Goal: Transaction & Acquisition: Purchase product/service

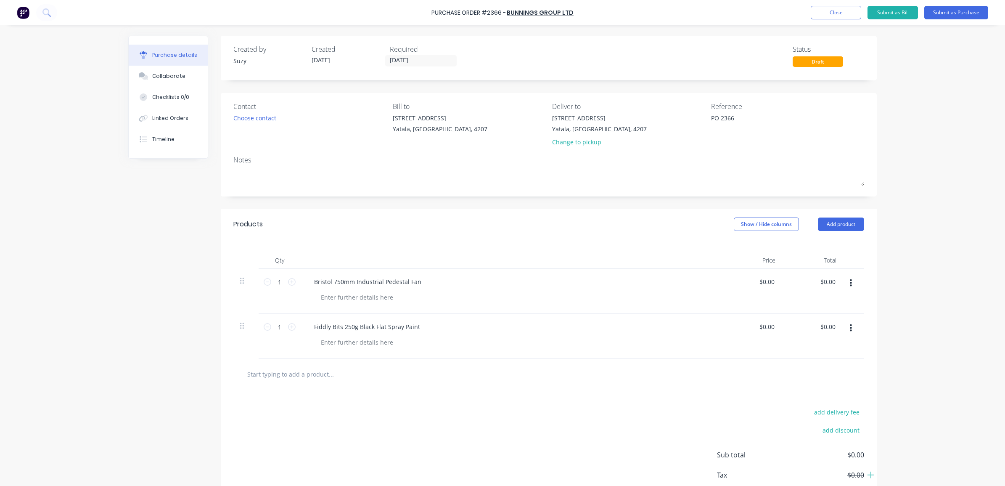
click at [295, 375] on input "text" at bounding box center [331, 373] width 168 height 17
type textarea "x"
type input "0.00"
type textarea "x"
drag, startPoint x: 770, startPoint y: 283, endPoint x: 767, endPoint y: 275, distance: 8.5
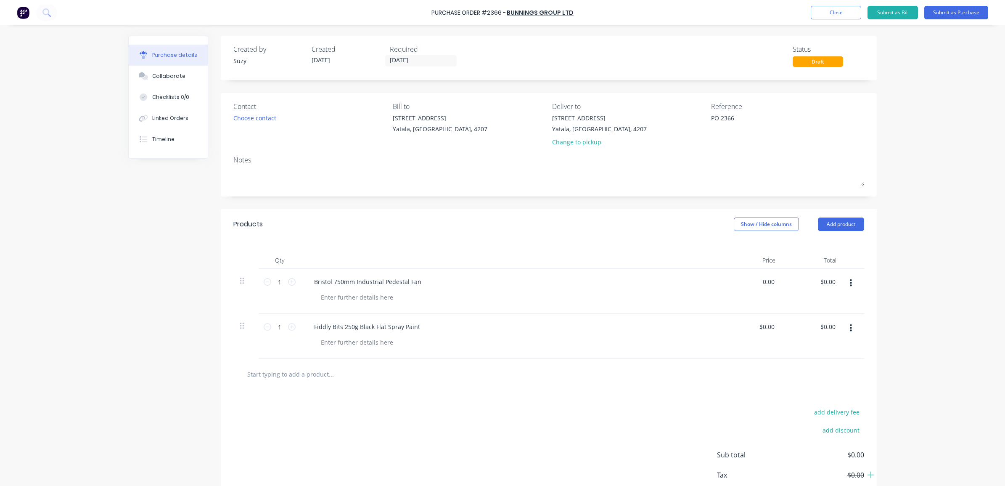
click at [755, 280] on div "0.00 0.00" at bounding box center [751, 291] width 61 height 45
type input "$151.05"
click at [293, 280] on div "1 1" at bounding box center [280, 291] width 42 height 45
type textarea "x"
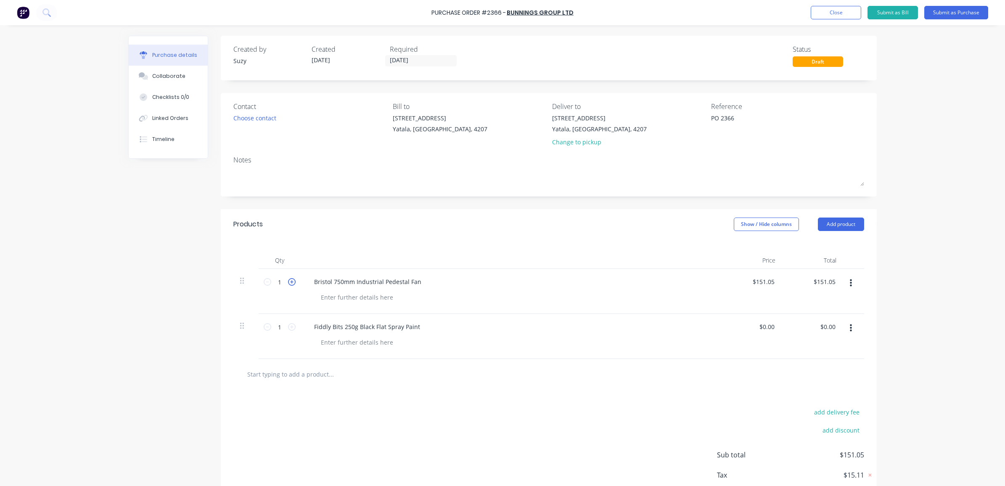
click at [288, 283] on icon at bounding box center [292, 282] width 8 height 8
type input "2"
type input "$302.10"
type textarea "x"
type input "0.00"
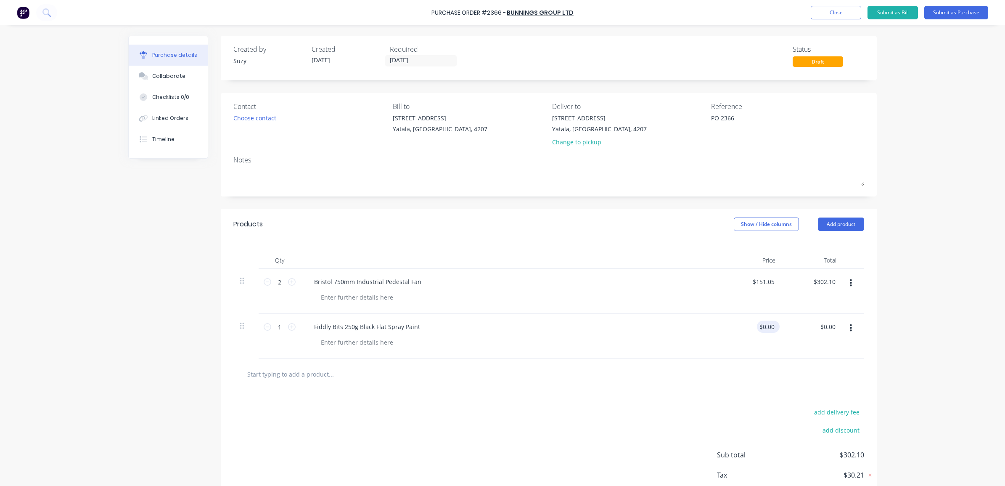
type textarea "x"
click at [771, 328] on input "0.00" at bounding box center [768, 326] width 16 height 12
type input "0"
type input "$5.61"
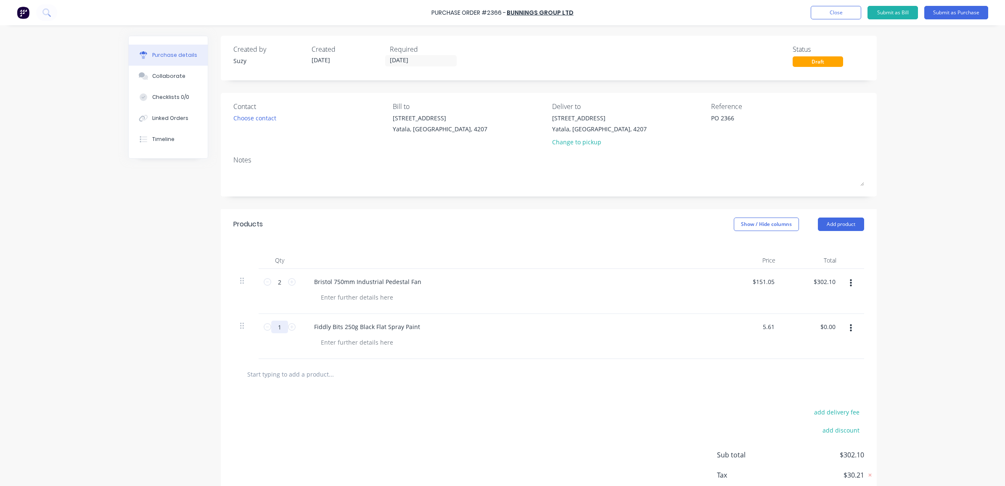
type textarea "x"
click at [273, 326] on input "1" at bounding box center [279, 326] width 17 height 13
type input "5"
type input "$28.05"
type textarea "x"
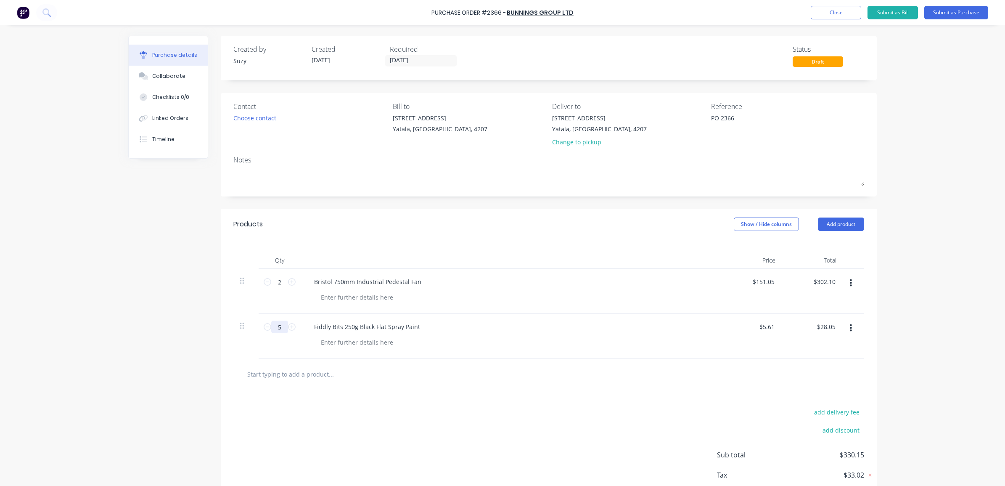
type input "5"
click at [316, 375] on input "text" at bounding box center [331, 373] width 168 height 17
type textarea "x"
type input "K"
type textarea "x"
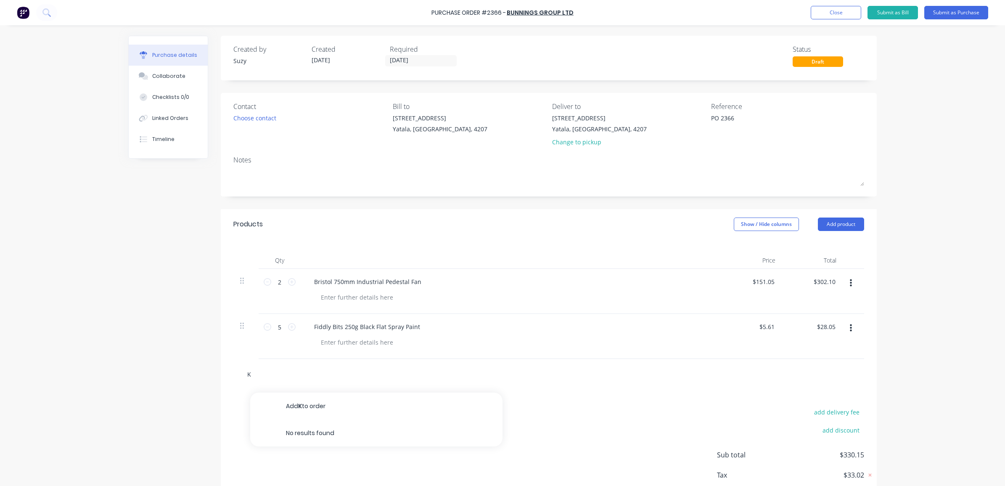
type input "Kn"
type textarea "x"
type input "Kni"
type textarea "x"
type input "Knif"
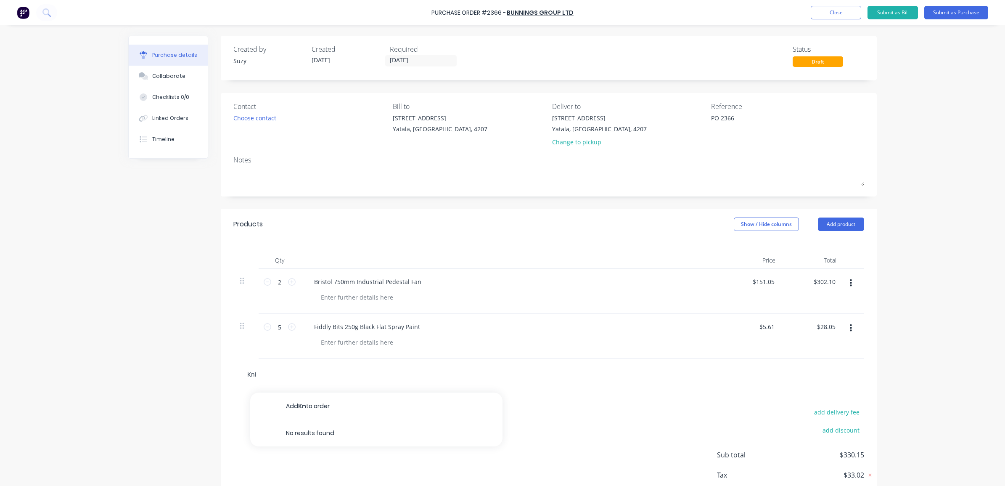
type textarea "x"
type input "Knife"
type textarea "x"
type input "Knife"
type textarea "x"
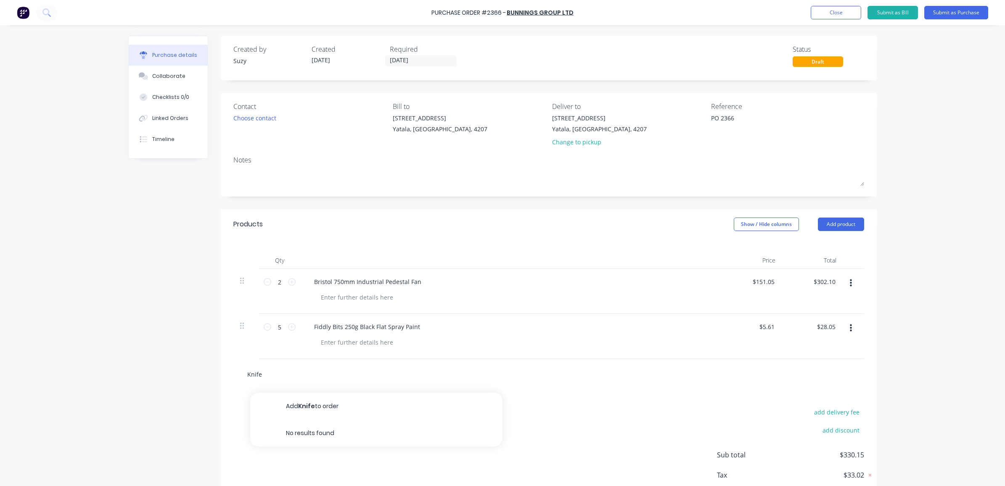
type input "Knife S"
type textarea "x"
type input "Knife St"
type textarea "x"
type input "Knife Sta"
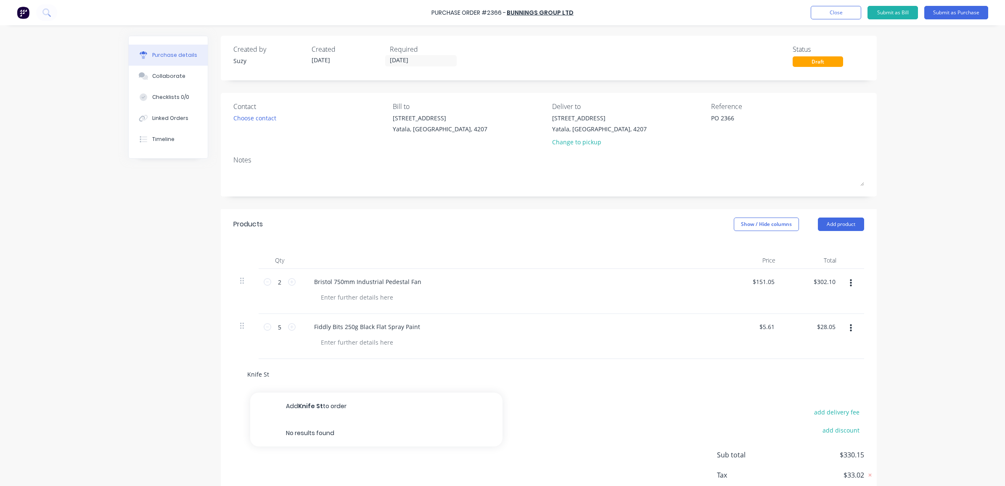
type textarea "x"
type input "Knife [PERSON_NAME]"
type textarea "x"
type input "Knife Stanl"
type textarea "x"
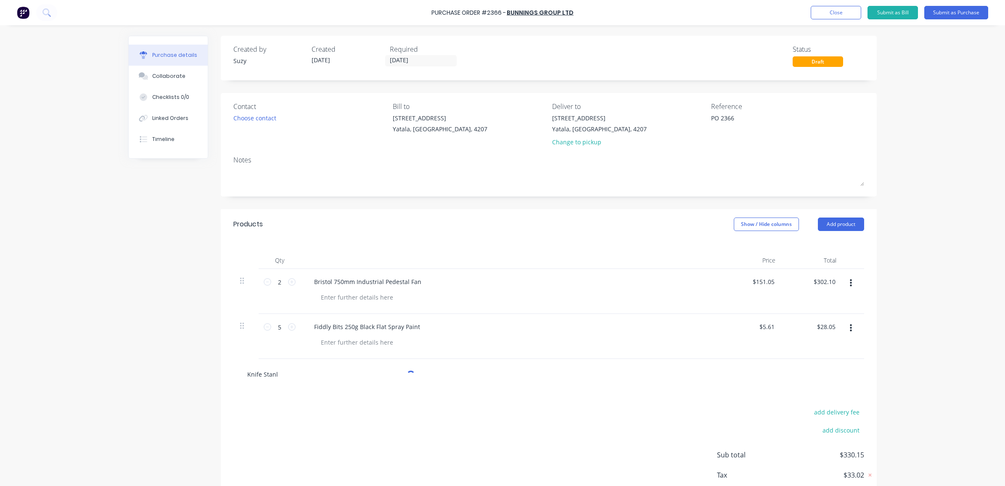
type input "Knife Stanle"
type textarea "x"
type input "Knife Stanleu"
type textarea "x"
type input "Knife Stanle"
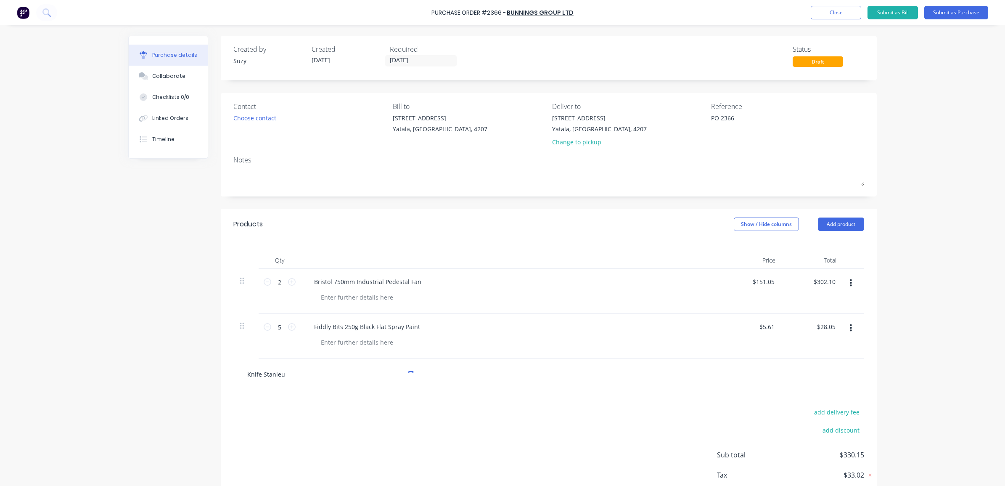
type textarea "x"
type input "Knife [PERSON_NAME]"
type textarea "x"
type input "Knife [PERSON_NAME]"
type textarea "x"
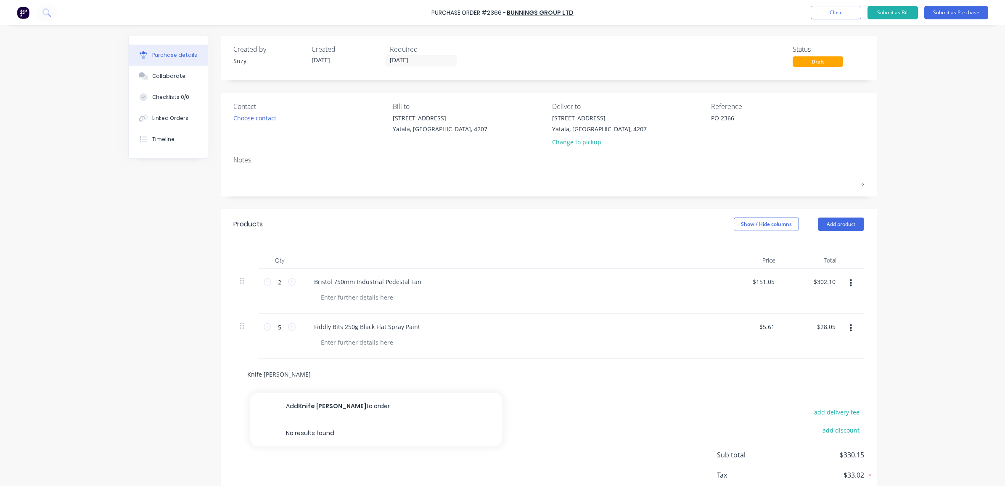
type input "Knife [PERSON_NAME]"
type textarea "x"
type input "Knife [PERSON_NAME]"
type textarea "x"
type input "Knife [PERSON_NAME] Fat"
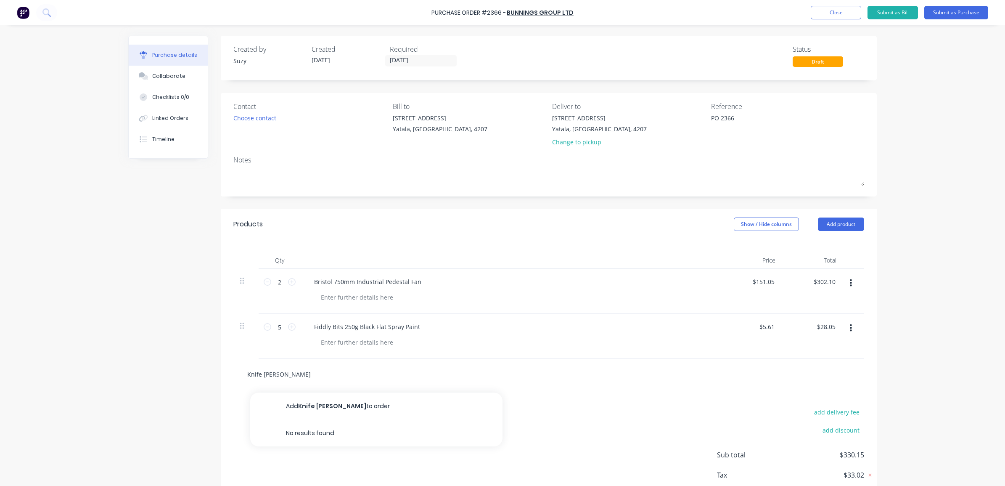
type textarea "x"
type input "Knife [PERSON_NAME] Fat"
type textarea "x"
type input "Knife [PERSON_NAME] Fat M"
type textarea "x"
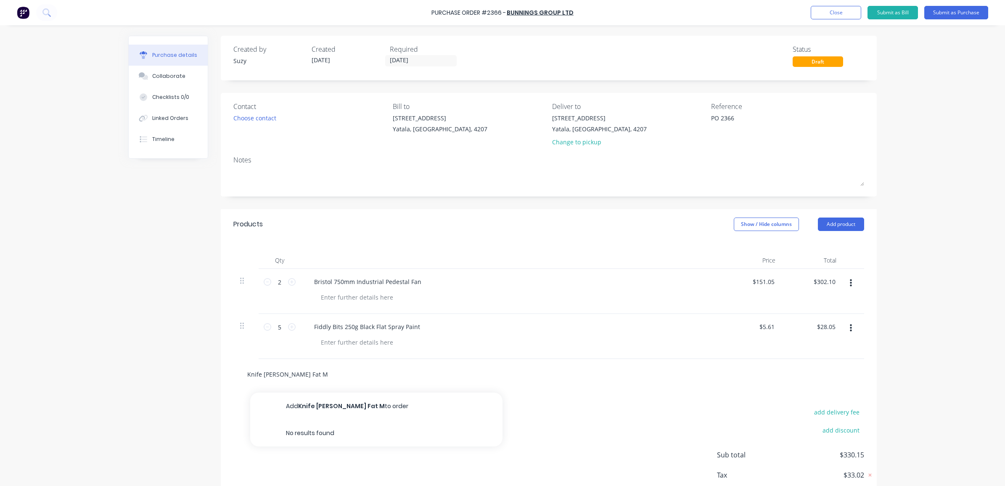
type input "Knife [PERSON_NAME] Fat Ma"
type textarea "x"
type input "Knife [PERSON_NAME] Fat Max"
type textarea "x"
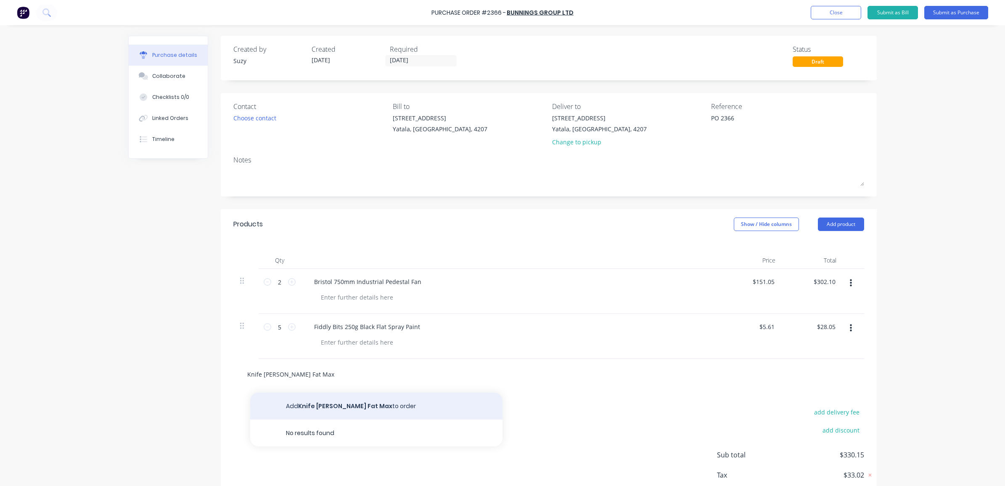
type input "Knife [PERSON_NAME] Fat Max"
click at [318, 412] on button "Add Knife [PERSON_NAME] Fat Max to order" at bounding box center [376, 405] width 252 height 27
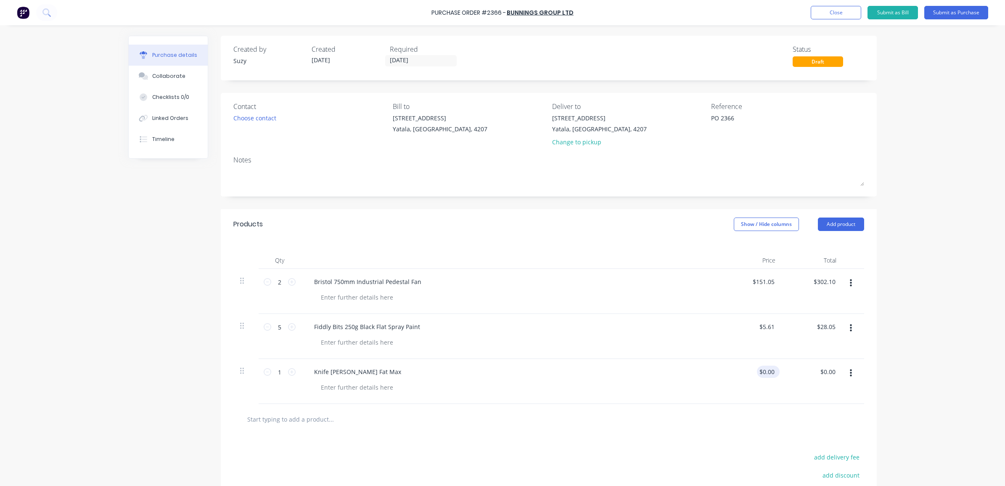
type textarea "x"
drag, startPoint x: 771, startPoint y: 372, endPoint x: 751, endPoint y: 372, distance: 20.2
click at [751, 372] on div "0.00 0.00" at bounding box center [751, 381] width 61 height 45
type input "18.99"
type textarea "x"
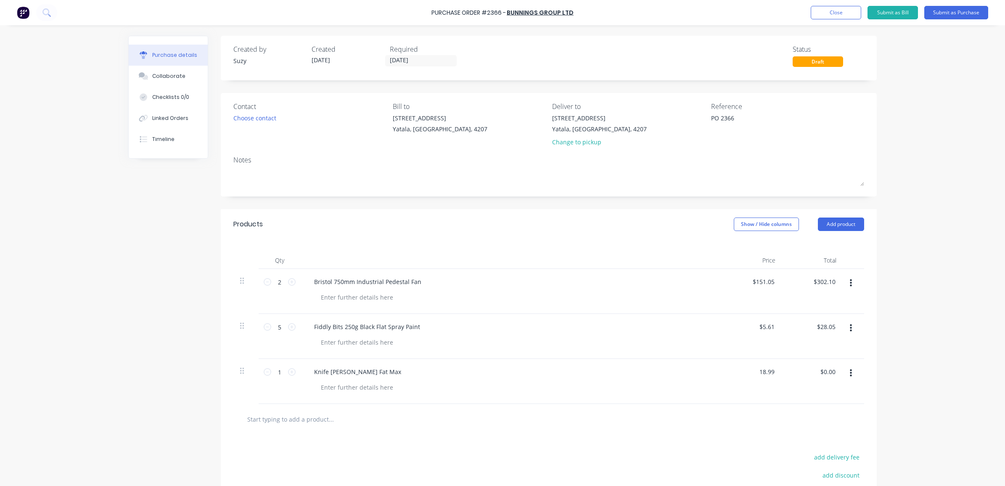
type input "$18.99"
click at [904, 370] on div "Purchase Order #2366 - Bunnings Group Ltd Add product Close Submit as Bill Subm…" at bounding box center [502, 243] width 1005 height 486
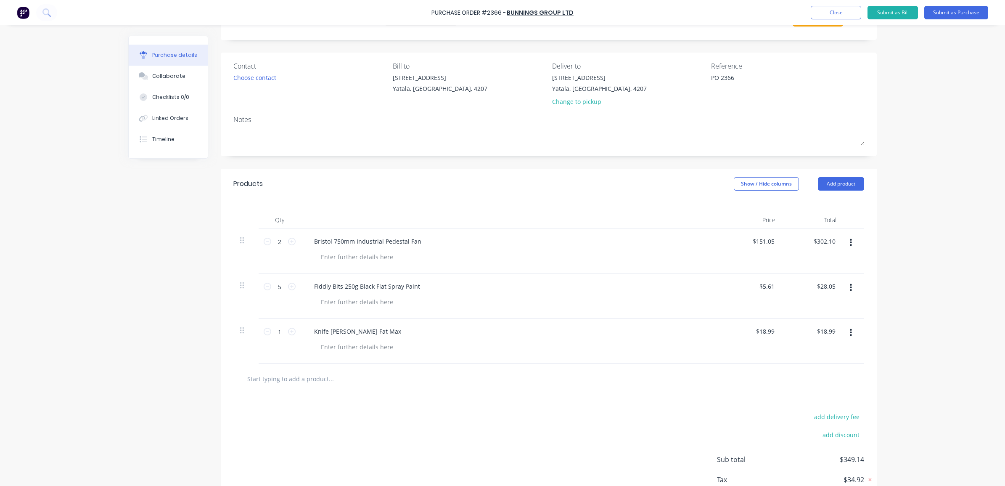
scroll to position [97, 0]
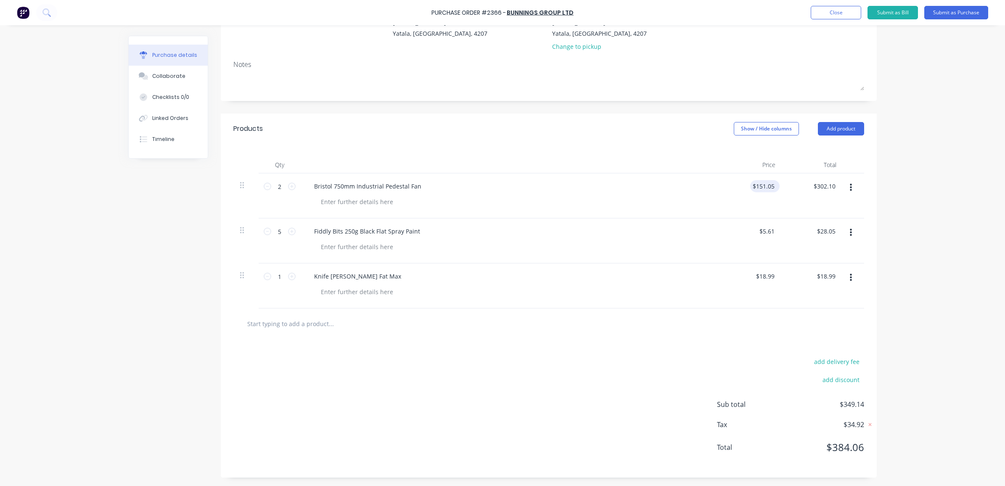
type input "151.05"
type textarea "x"
drag, startPoint x: 769, startPoint y: 185, endPoint x: 750, endPoint y: 186, distance: 18.9
click at [753, 186] on input "151.05" at bounding box center [764, 186] width 23 height 12
type input "5"
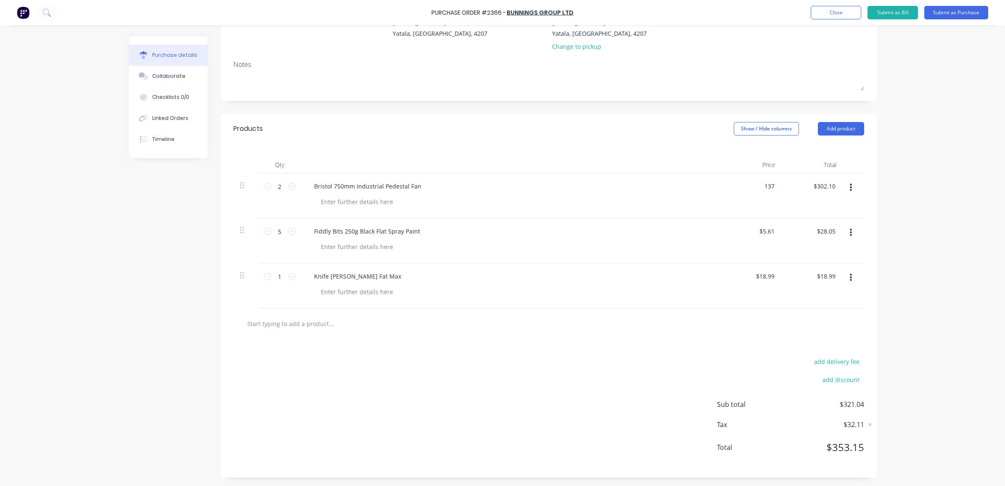
type input "$137.00"
type input "$274.00"
type textarea "x"
type input "137.00"
type textarea "x"
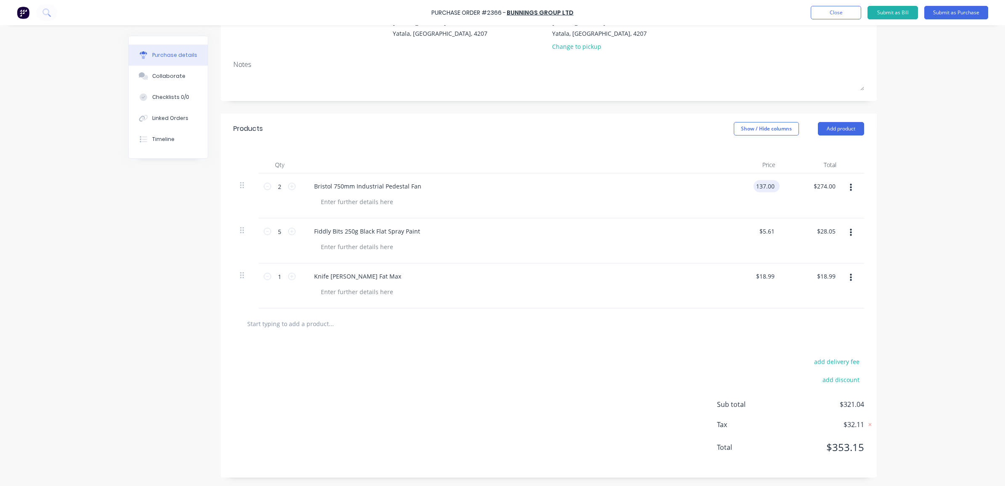
drag, startPoint x: 772, startPoint y: 182, endPoint x: 755, endPoint y: 183, distance: 16.9
click at [755, 183] on input "137.00" at bounding box center [764, 186] width 23 height 12
type input "$143.86"
type input "$287.72"
type textarea "x"
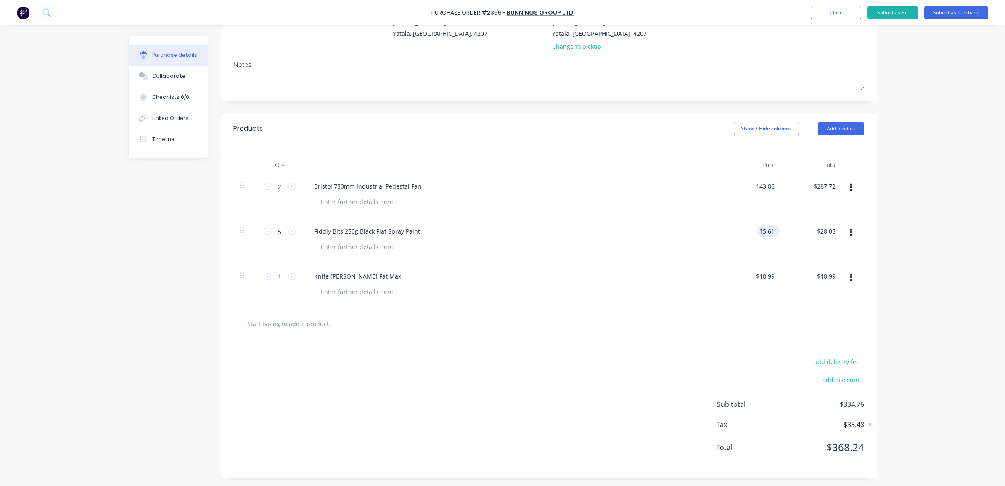
type input "$143.86"
type input "5.61"
type textarea "x"
drag, startPoint x: 770, startPoint y: 230, endPoint x: 763, endPoint y: 230, distance: 6.3
click at [763, 230] on input "5.61" at bounding box center [768, 231] width 16 height 12
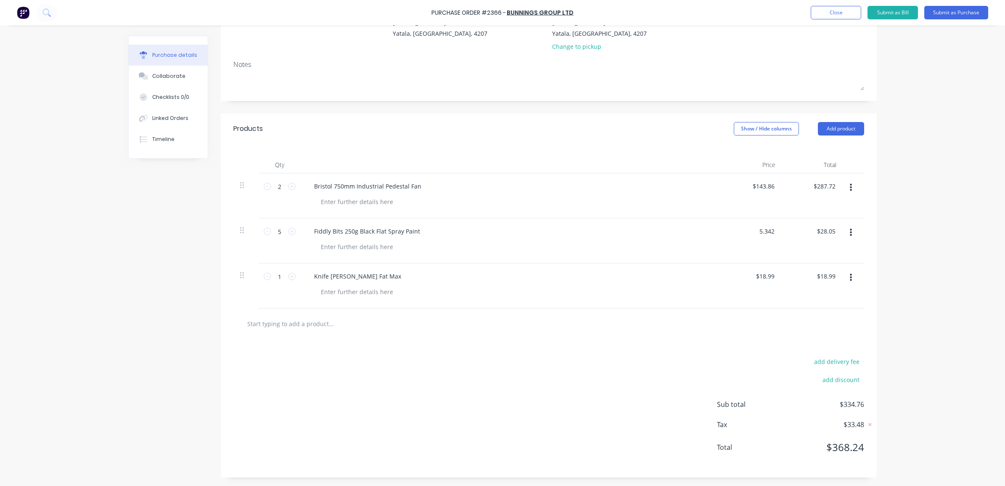
type input "$5.34"
type input "$26.70"
click at [734, 259] on div "$5.34 5.342" at bounding box center [751, 240] width 61 height 45
type textarea "x"
drag, startPoint x: 771, startPoint y: 275, endPoint x: 755, endPoint y: 272, distance: 15.8
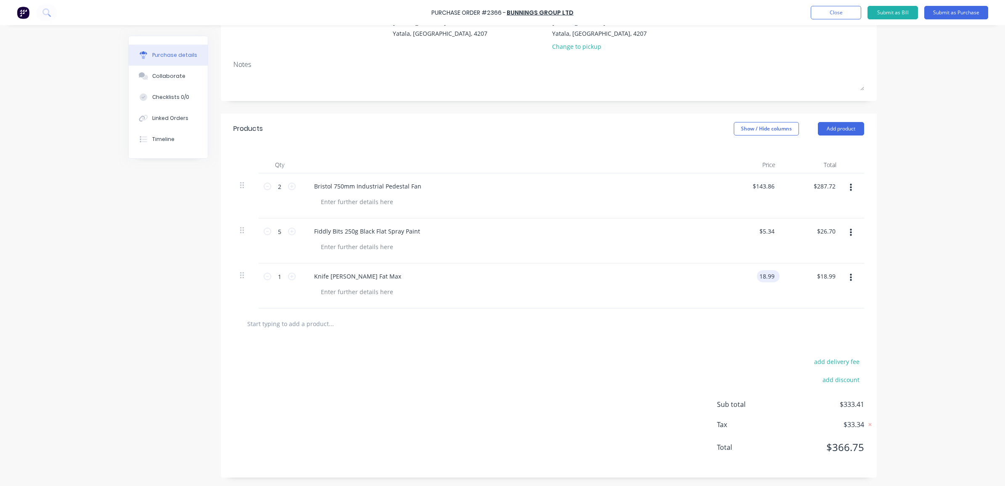
click at [757, 272] on input "18.99" at bounding box center [766, 276] width 19 height 12
type input "18.08"
type textarea "x"
type input "$18.08"
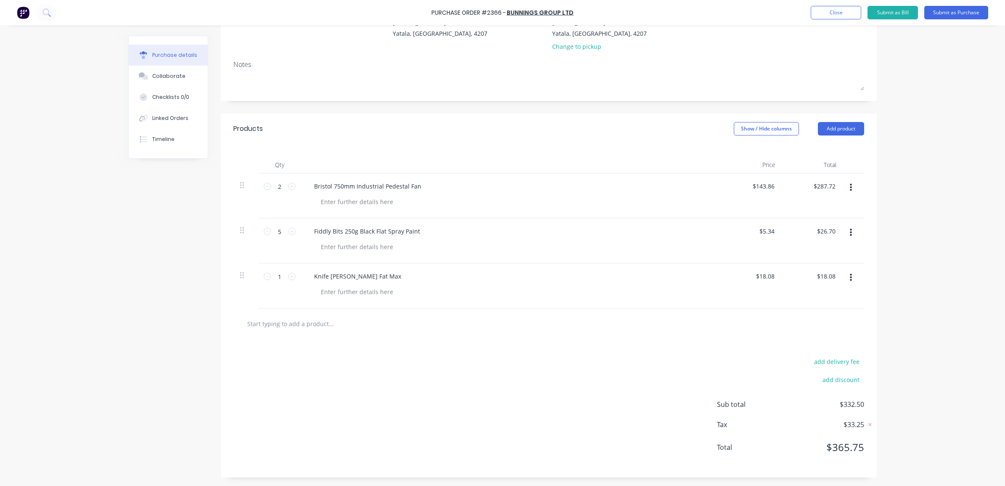
click at [805, 330] on div at bounding box center [548, 323] width 617 height 17
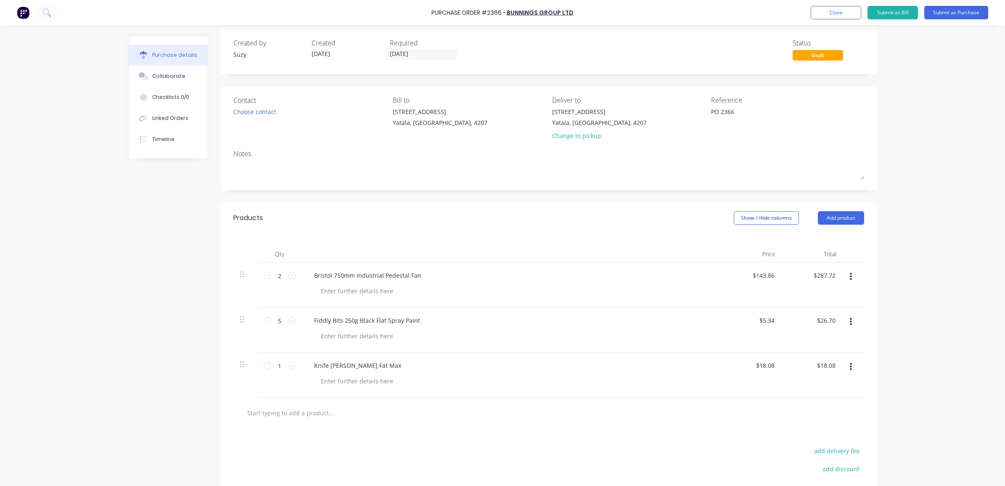
scroll to position [0, 0]
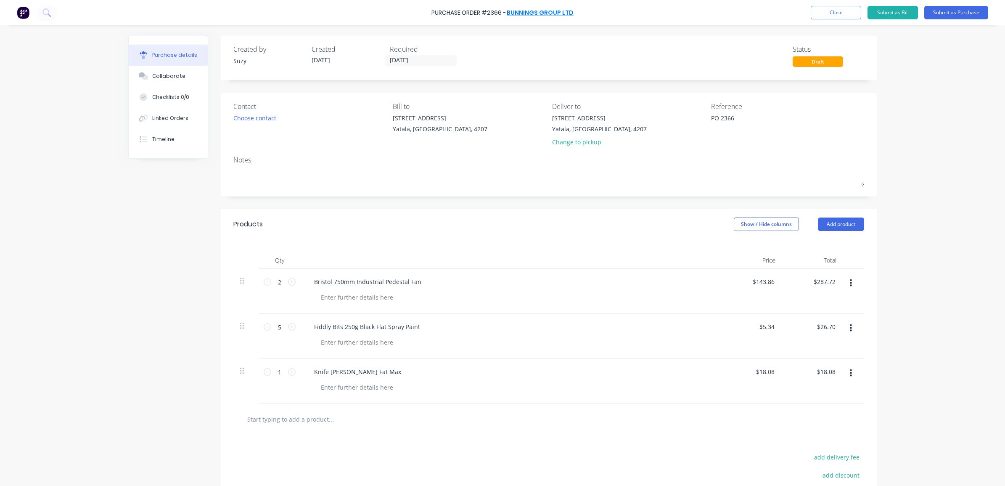
type textarea "x"
click at [534, 15] on link "Bunnings Group Ltd" at bounding box center [540, 12] width 67 height 8
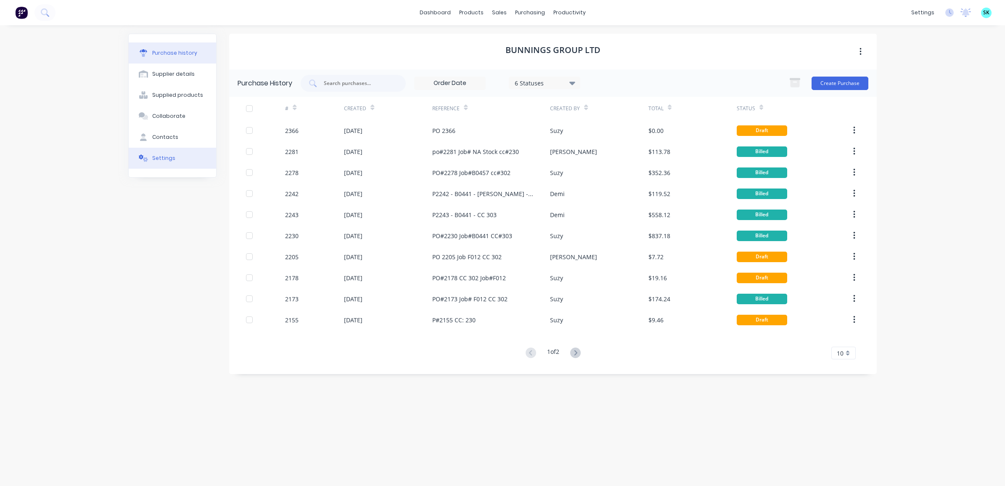
click at [154, 156] on div "Settings" at bounding box center [163, 158] width 23 height 8
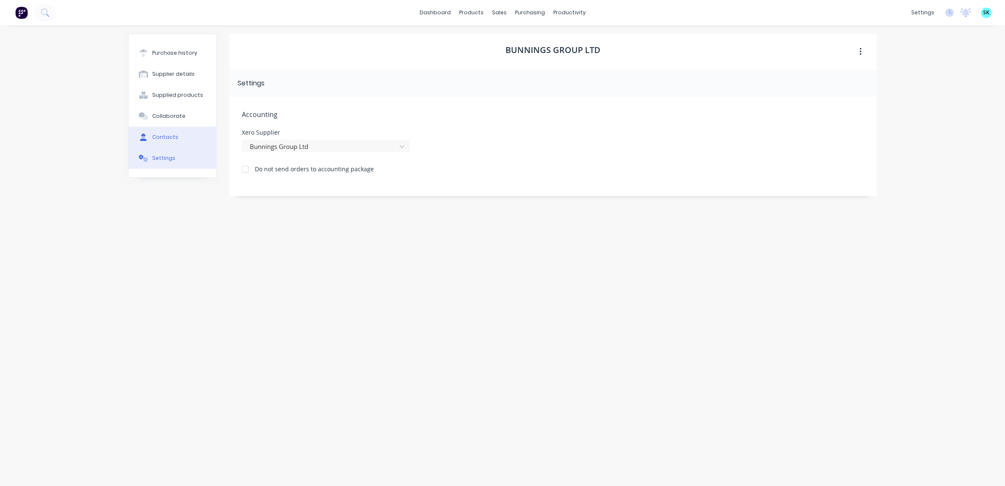
click at [195, 140] on button "Contacts" at bounding box center [172, 137] width 87 height 21
click at [200, 119] on button "Collaborate" at bounding box center [172, 116] width 87 height 21
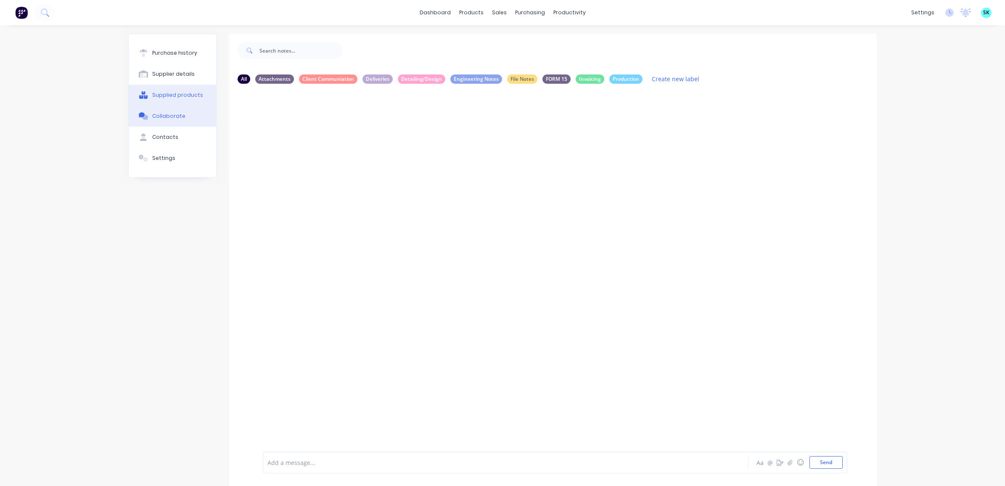
click at [191, 98] on div "Supplied products" at bounding box center [177, 95] width 51 height 8
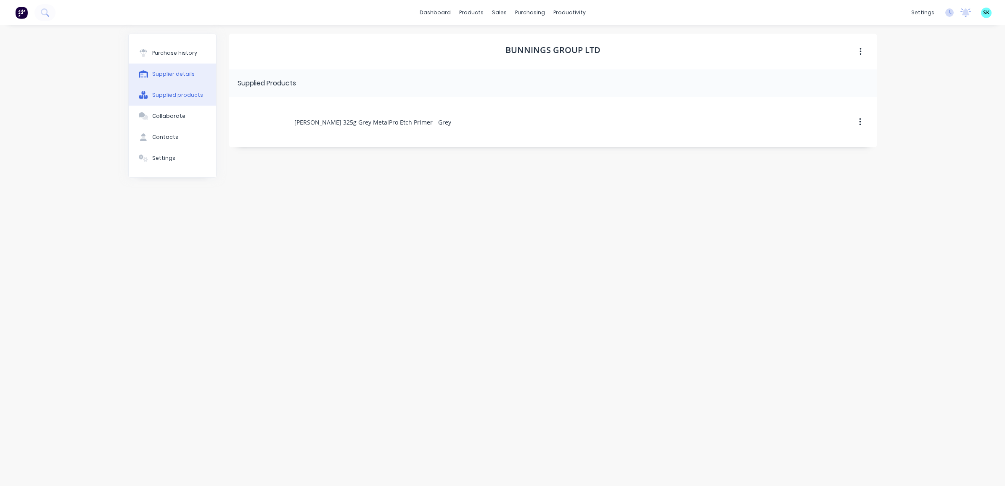
click at [190, 76] on div "Supplier details" at bounding box center [173, 74] width 42 height 8
select select "AU"
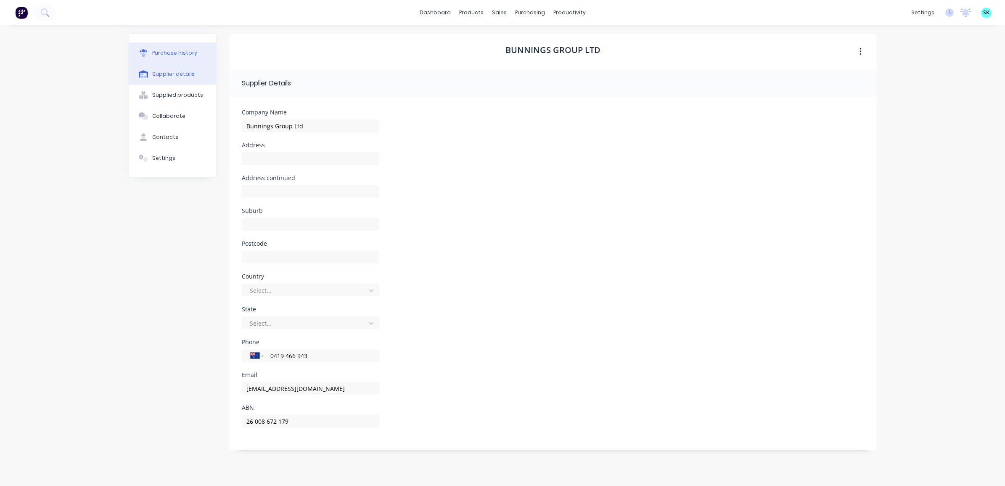
click at [172, 47] on button "Purchase history" at bounding box center [172, 52] width 87 height 21
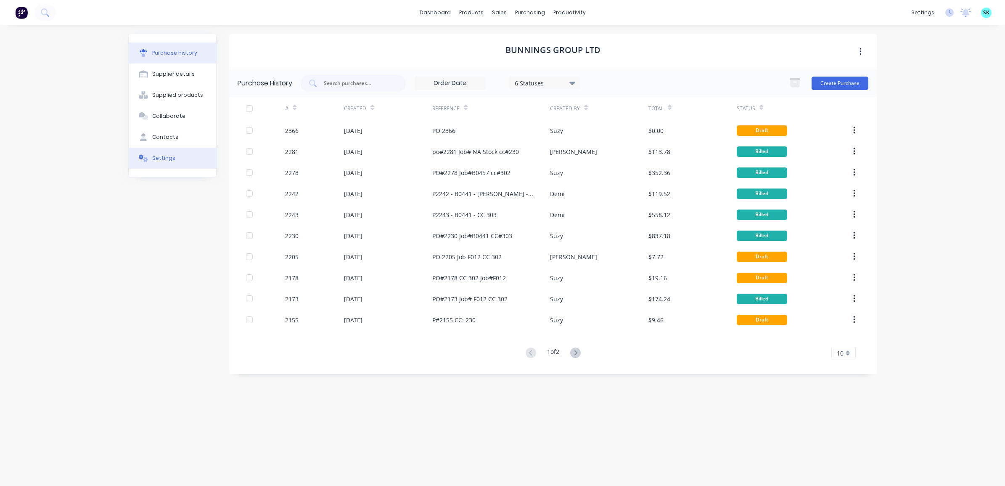
click at [164, 154] on div "Settings" at bounding box center [163, 158] width 23 height 8
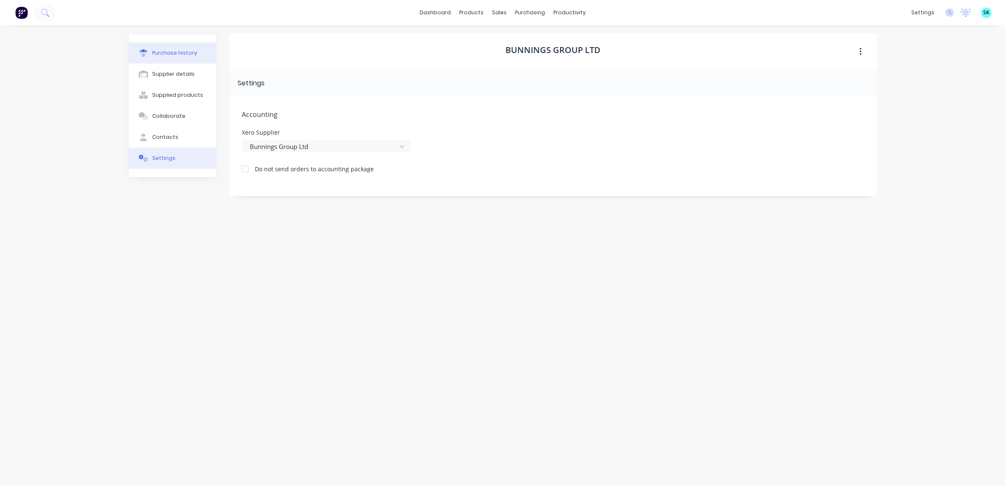
click at [181, 52] on div "Purchase history" at bounding box center [174, 53] width 45 height 8
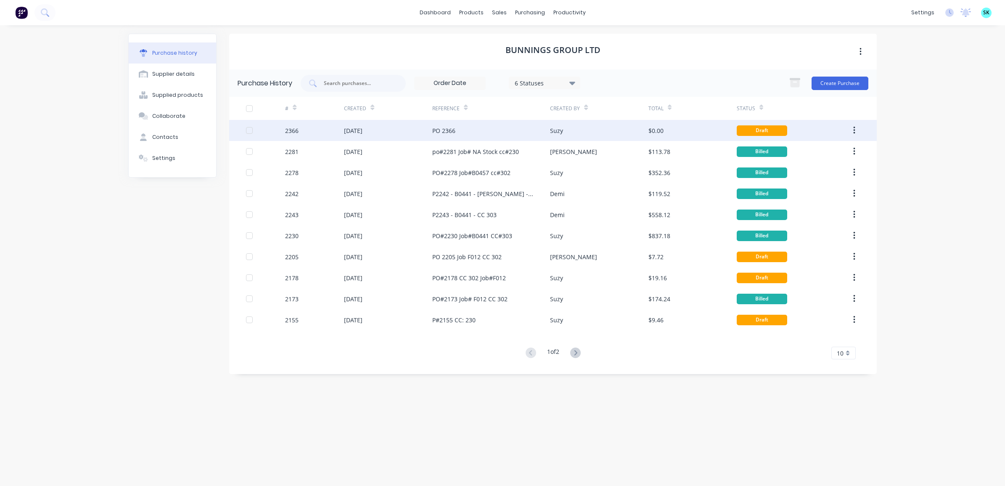
click at [568, 124] on div "Suzy" at bounding box center [599, 130] width 98 height 21
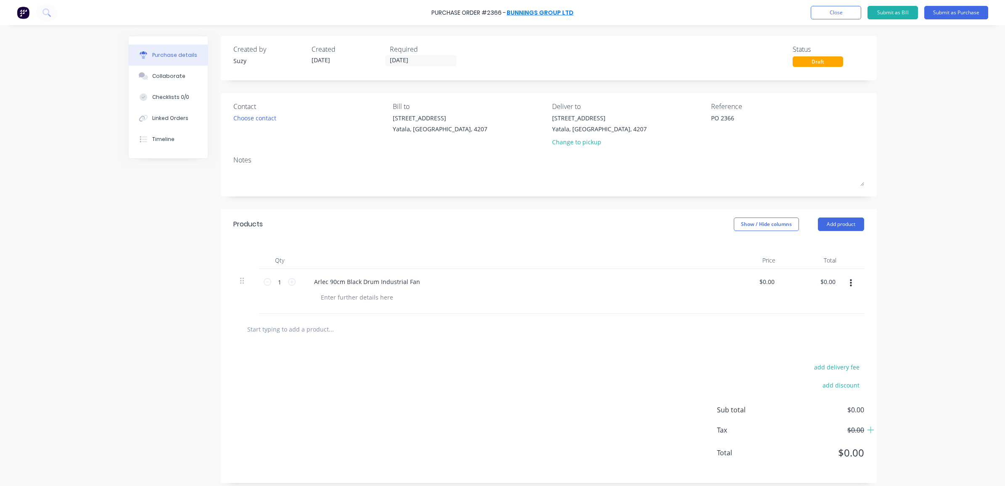
click at [541, 13] on link "Bunnings Group Ltd" at bounding box center [540, 12] width 67 height 8
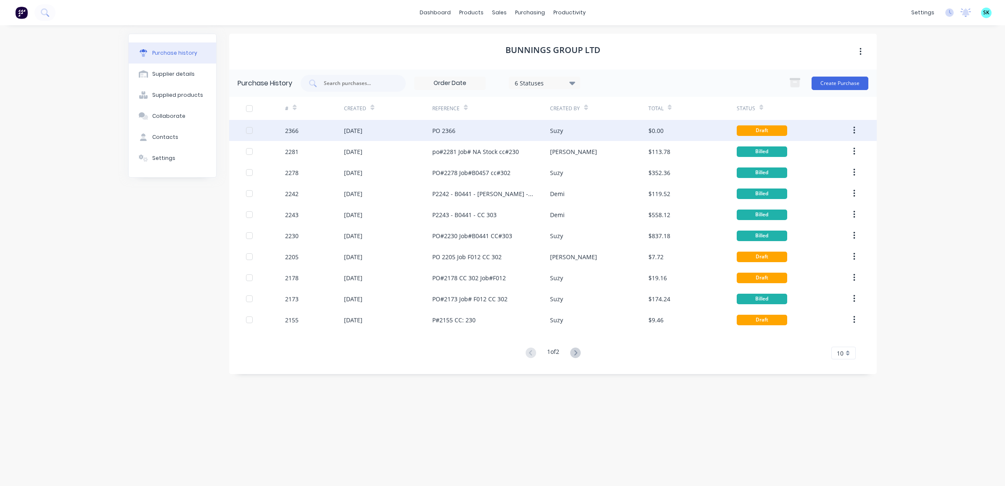
click at [459, 131] on div "PO 2366" at bounding box center [491, 130] width 118 height 21
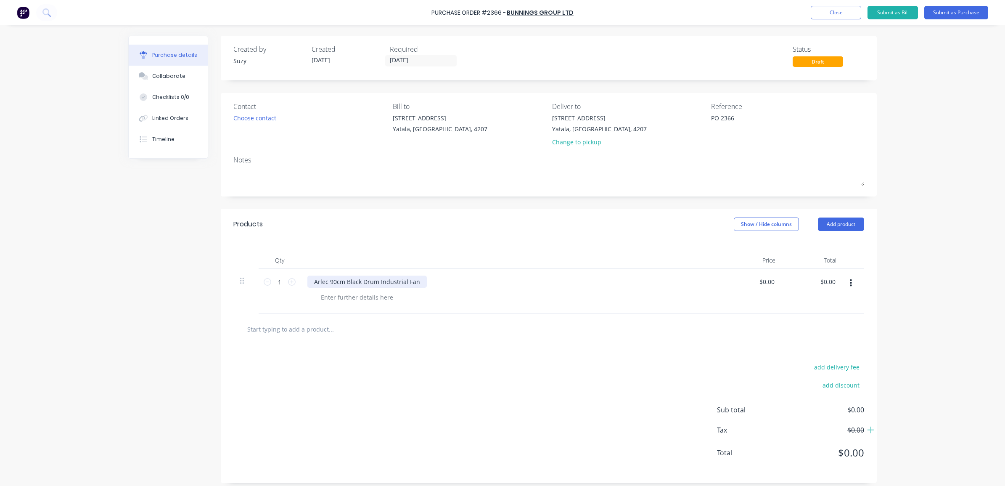
type textarea "x"
drag, startPoint x: 310, startPoint y: 281, endPoint x: 418, endPoint y: 279, distance: 108.1
click at [418, 279] on div "Arlec 90cm Black Drum Industrial Fan" at bounding box center [366, 281] width 119 height 12
click at [328, 284] on div "[GEOGRAPHIC_DATA]" at bounding box center [342, 281] width 71 height 12
type textarea "x"
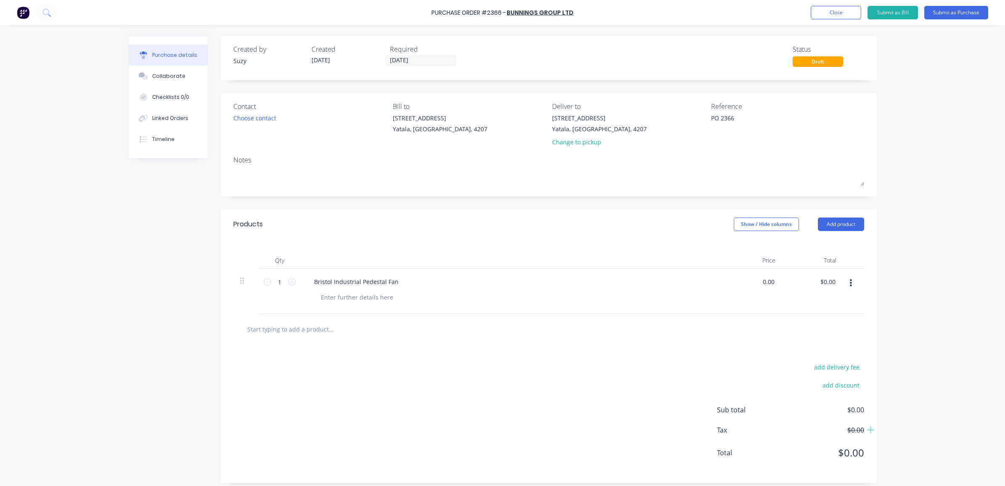
drag, startPoint x: 770, startPoint y: 280, endPoint x: 753, endPoint y: 280, distance: 16.8
click at [753, 280] on div "0.00 0.00" at bounding box center [751, 291] width 61 height 45
type input "151.05"
type textarea "x"
type input "$151.05"
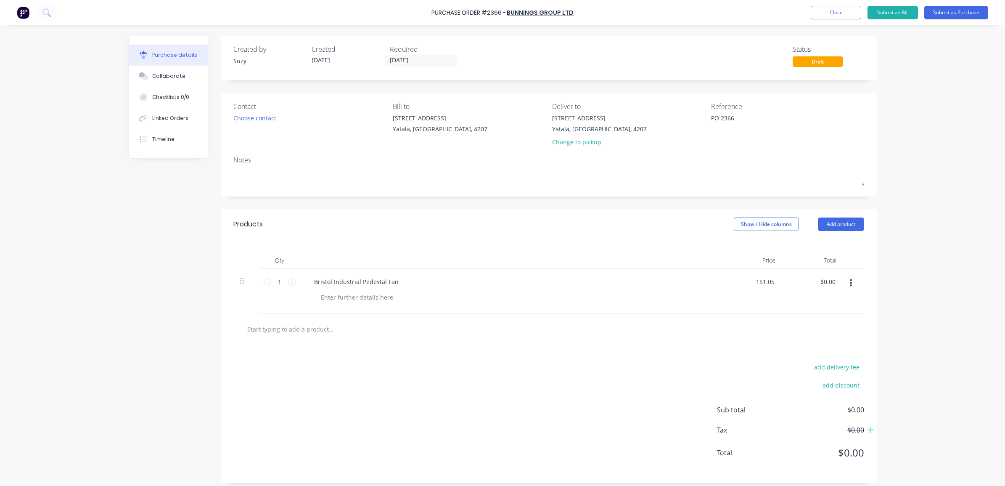
type input "$151.05"
click at [768, 326] on div at bounding box center [548, 328] width 617 height 17
click at [288, 282] on icon at bounding box center [292, 282] width 8 height 8
type textarea "x"
type input "2"
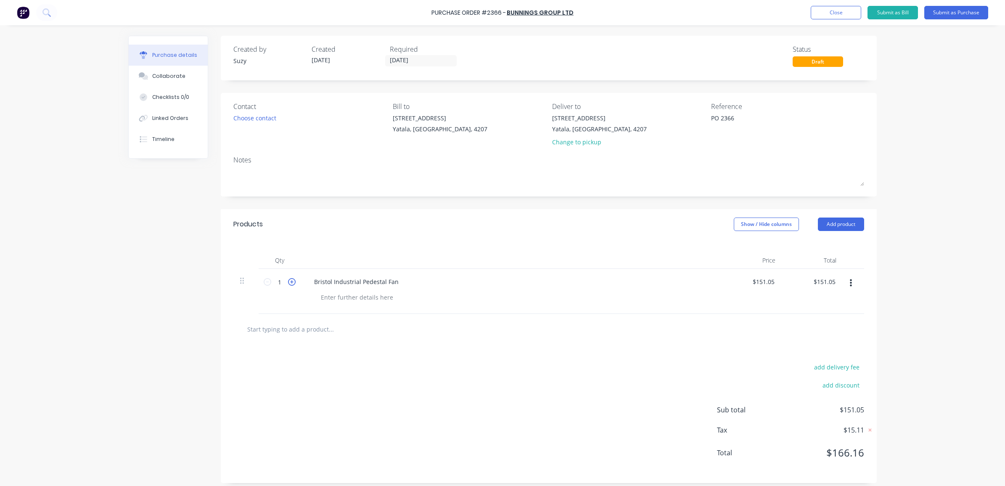
type input "$302.10"
click at [292, 331] on input "text" at bounding box center [331, 328] width 168 height 17
type textarea "x"
type input "S"
type textarea "x"
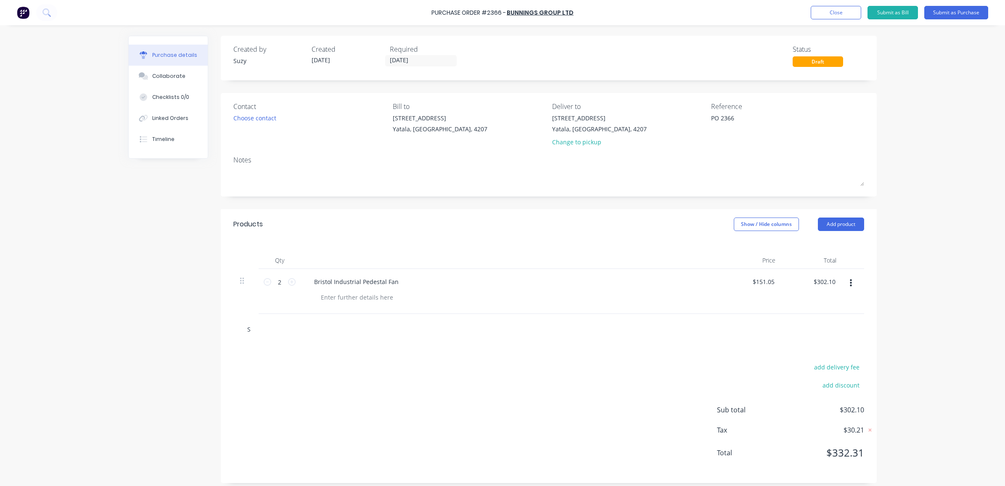
type input "Sp"
type textarea "x"
type input "Spa"
type textarea "x"
type input "Sp"
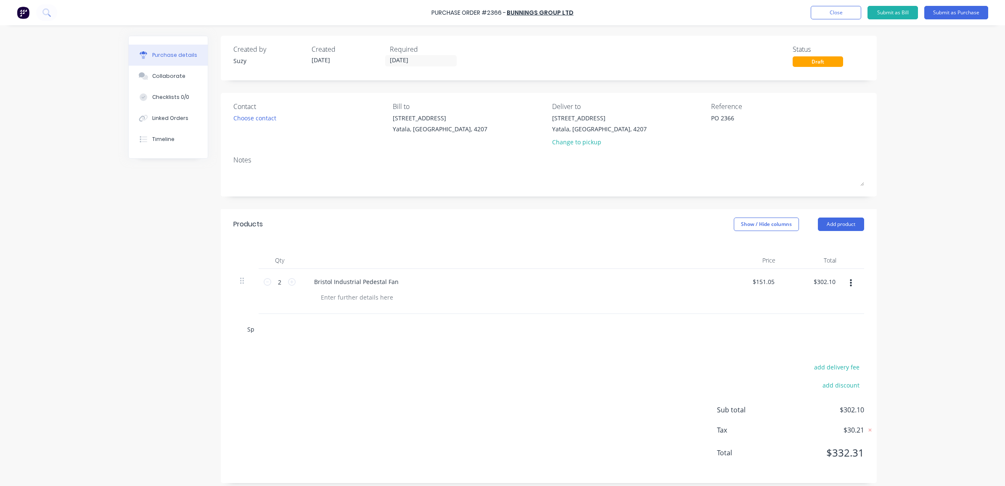
type textarea "x"
type input "Spr"
type textarea "x"
type input "Spra"
type textarea "x"
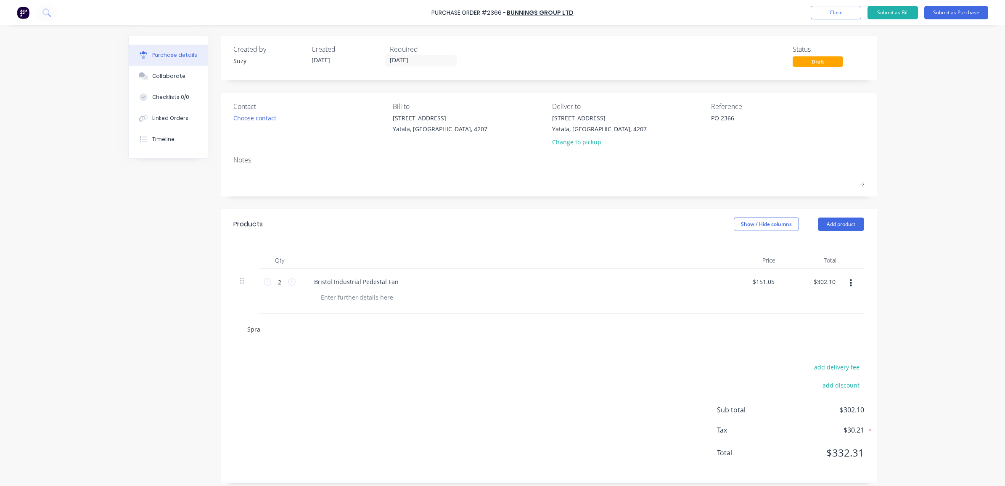
type input "Spray"
type textarea "x"
type input "Spray"
type textarea "x"
type input "Spray P"
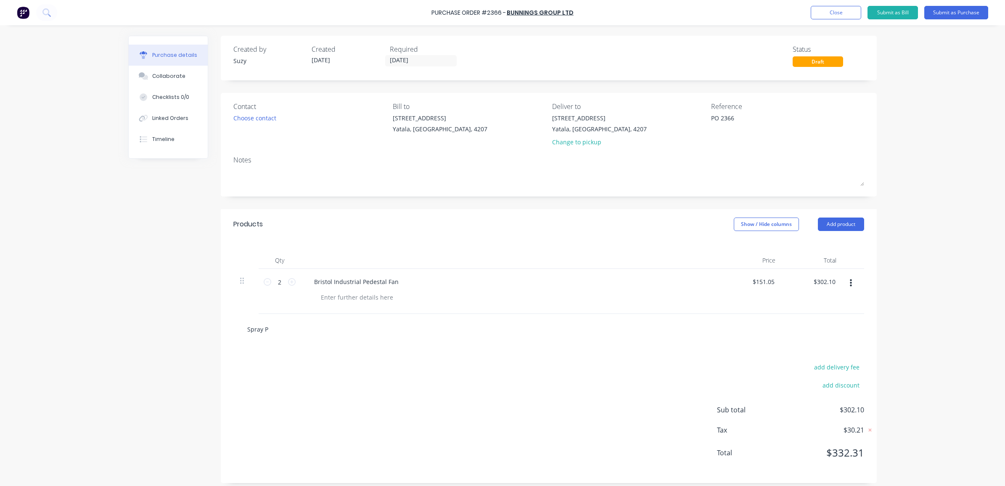
type textarea "x"
type input "Spray Pa"
type textarea "x"
type input "Spray Pai"
type textarea "x"
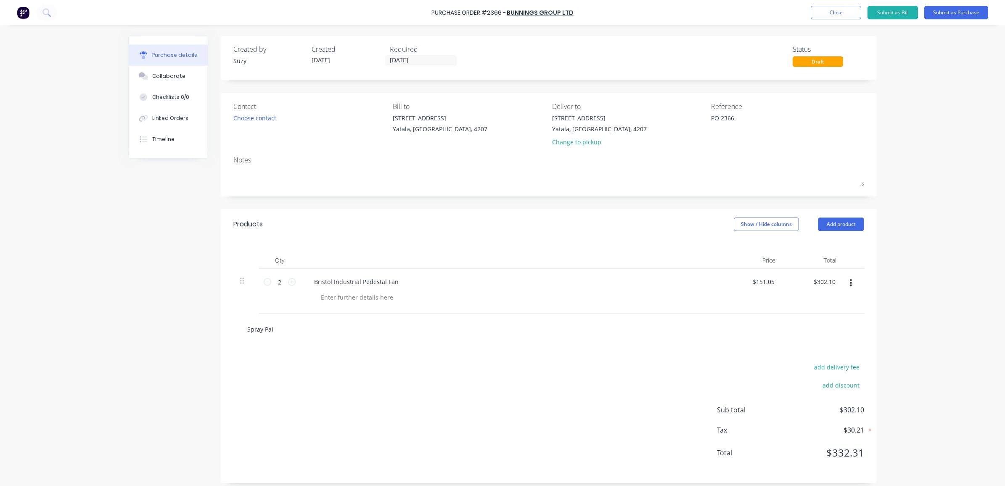
type input "Spray Pain"
type textarea "x"
type input "Spray Paint"
type textarea "x"
type input "Spray Paint"
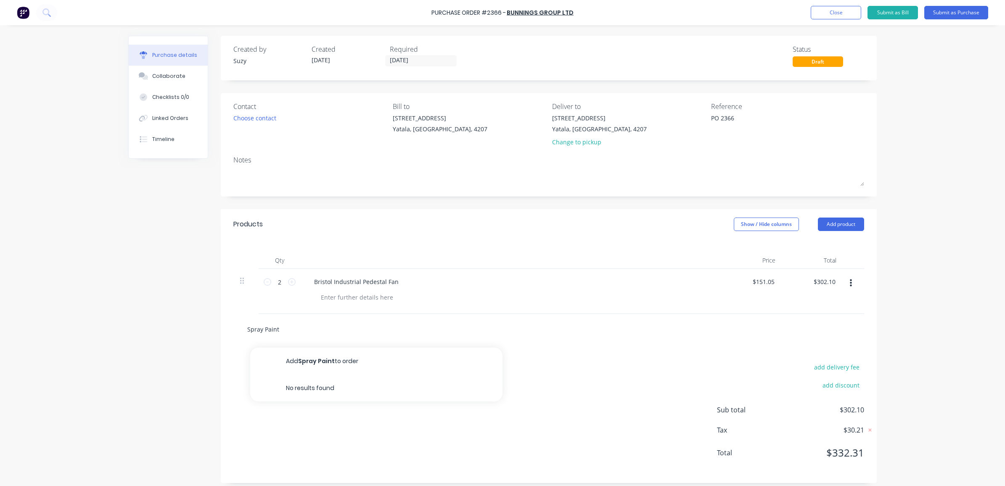
type textarea "x"
type input "Spray Paint F"
type textarea "x"
type input "Spray Paint Fi"
type textarea "x"
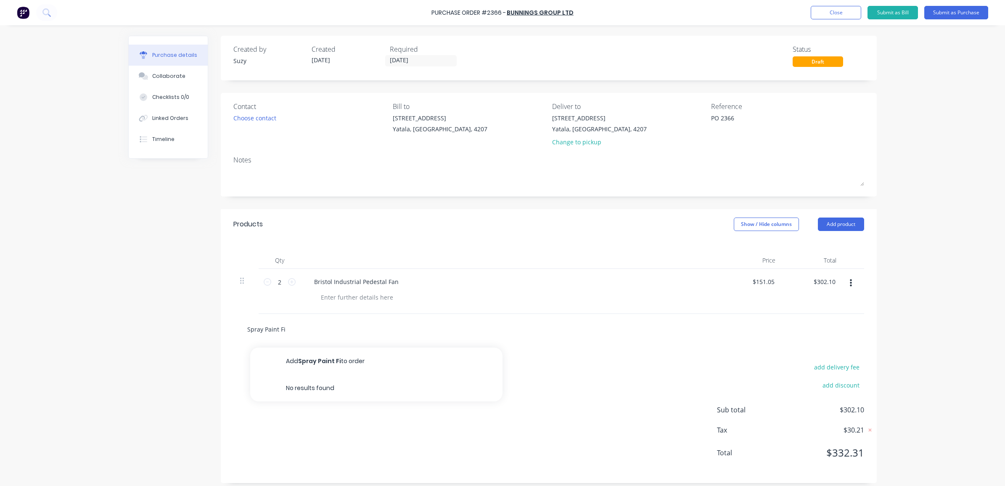
type input "Spray Paint Fid"
type textarea "x"
type input "Spray Paint Fidd"
type textarea "x"
type input "Spray Paint Fiddl"
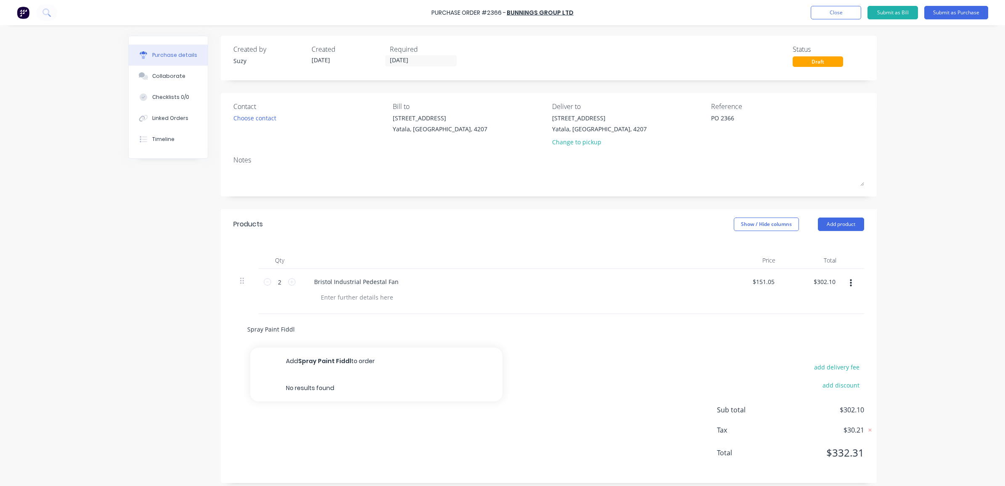
type textarea "x"
type input "Spray Paint Fiddly"
type textarea "x"
type input "Spray Paint Fiddly"
type textarea "x"
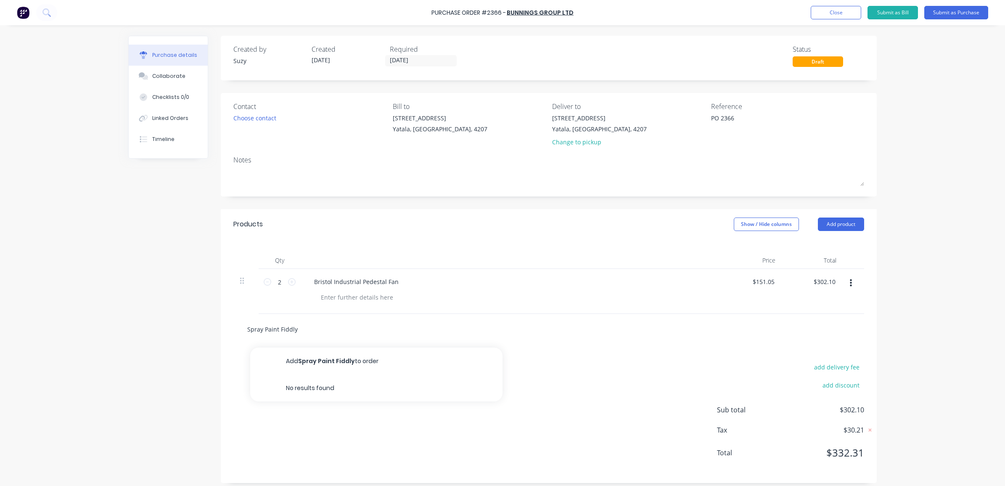
type input "Spray Paint Fiddly B"
type textarea "x"
type input "Spray Paint Fiddly Bi"
type textarea "x"
type input "Spray Paint Fiddly Bit"
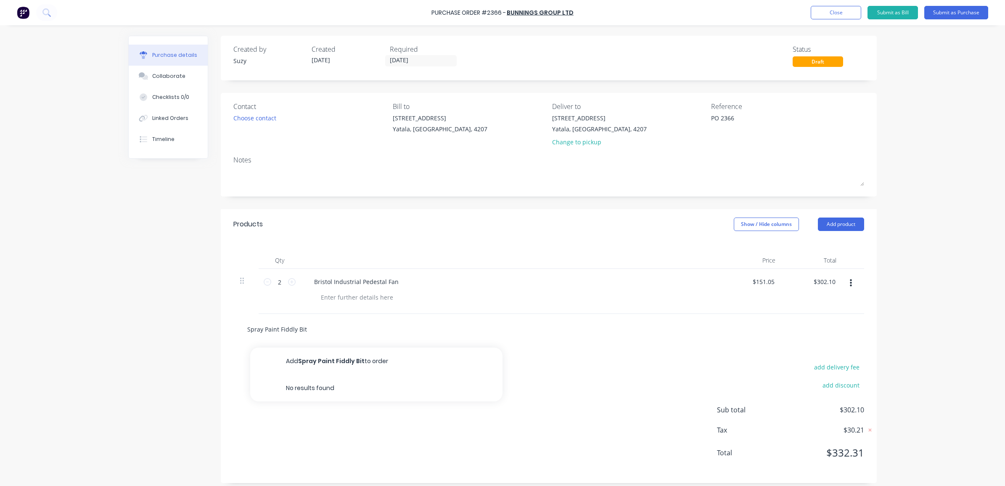
type textarea "x"
type input "Spray Paint Fiddly Bits"
type textarea "x"
type input "Spray Paint Fiddly Bits"
type textarea "x"
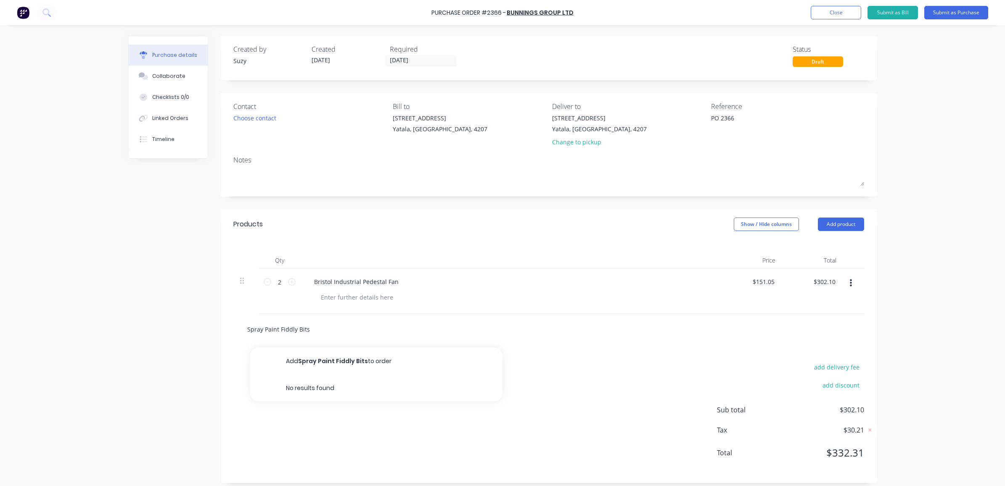
type input "Spray Paint Fiddly Bits B"
type textarea "x"
type input "Spray Paint Fiddly Bits Bl"
type textarea "x"
type input "Spray Paint Fiddly Bits Bla"
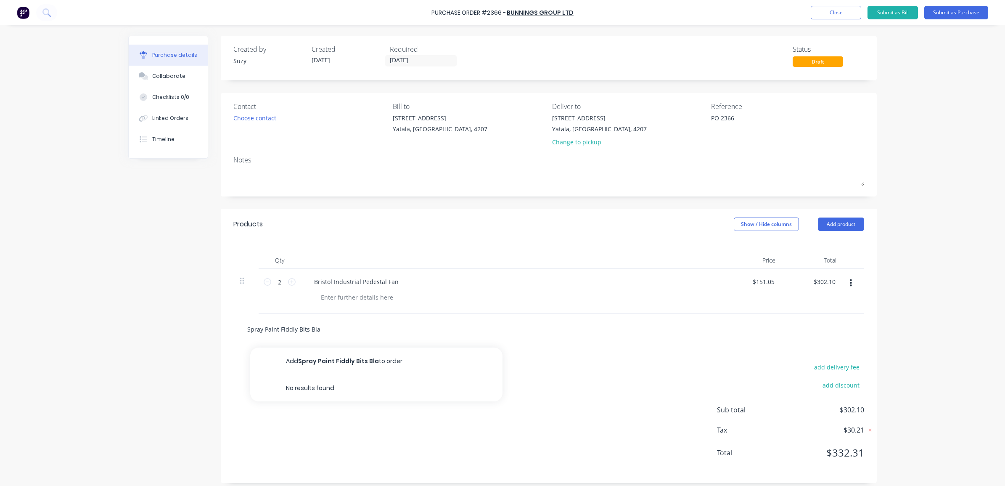
type textarea "x"
type input "Spray Paint Fiddly Bits Blac"
type textarea "x"
type input "Spray Paint Fiddly Bits Black"
type textarea "x"
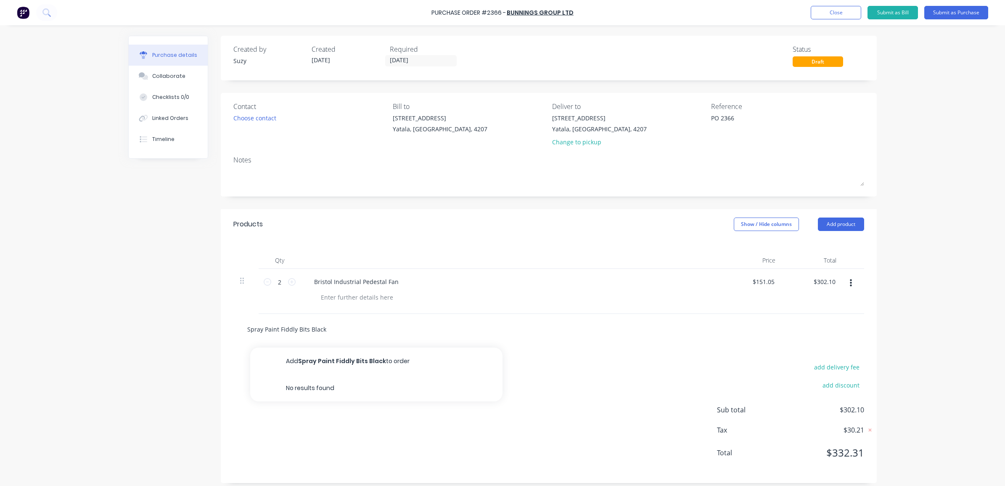
type input "Spray Paint Fiddly Bits Black"
click at [302, 357] on button "Add Spray Paint Fiddly Bits Black to order" at bounding box center [376, 360] width 252 height 27
type textarea "x"
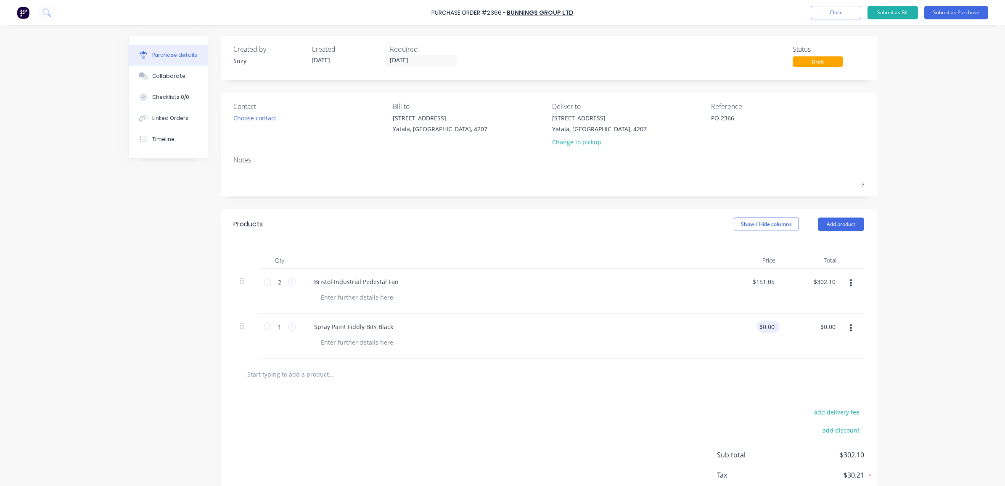
type textarea "x"
drag, startPoint x: 772, startPoint y: 327, endPoint x: 753, endPoint y: 325, distance: 18.6
click at [753, 325] on div "0.00 0.00" at bounding box center [751, 336] width 61 height 45
type input "5.61"
type textarea "x"
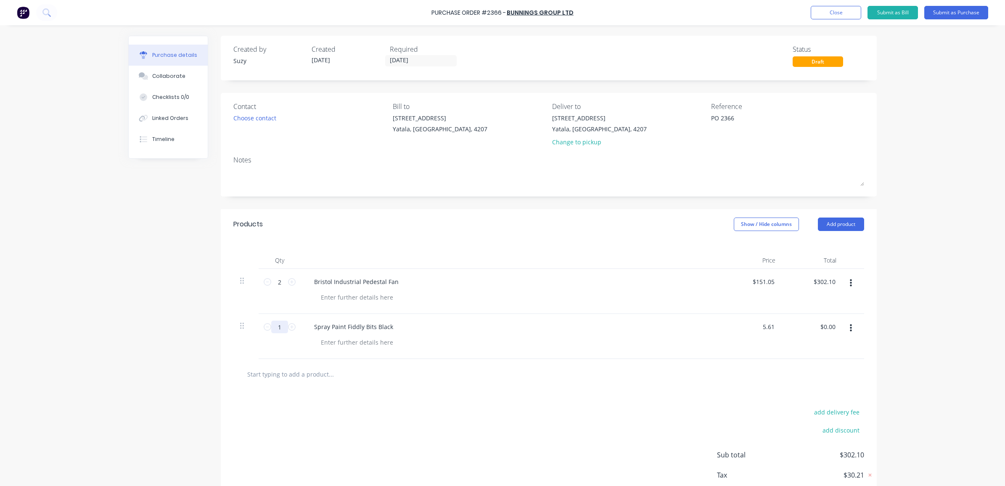
type input "$5.61"
click at [272, 326] on input "1" at bounding box center [279, 326] width 17 height 13
type textarea "x"
type input "5"
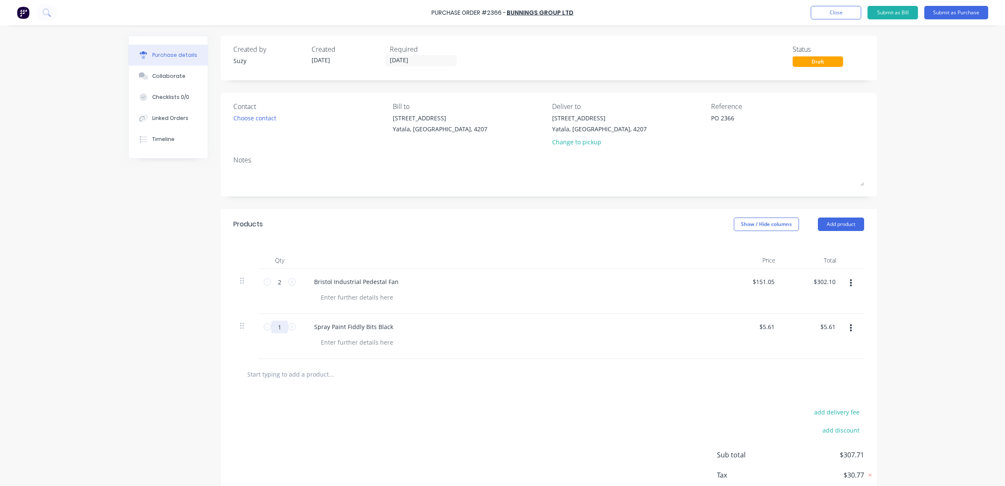
type input "$28.05"
type textarea "x"
type input "5"
click at [354, 385] on div at bounding box center [548, 374] width 631 height 31
click at [310, 375] on input "text" at bounding box center [331, 373] width 168 height 17
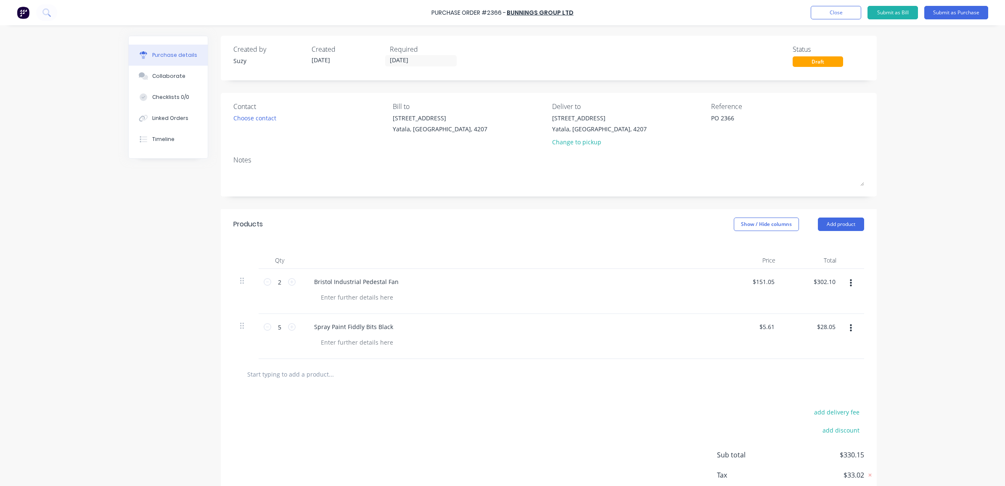
type textarea "x"
type input "S"
type textarea "x"
type input "St"
type textarea "x"
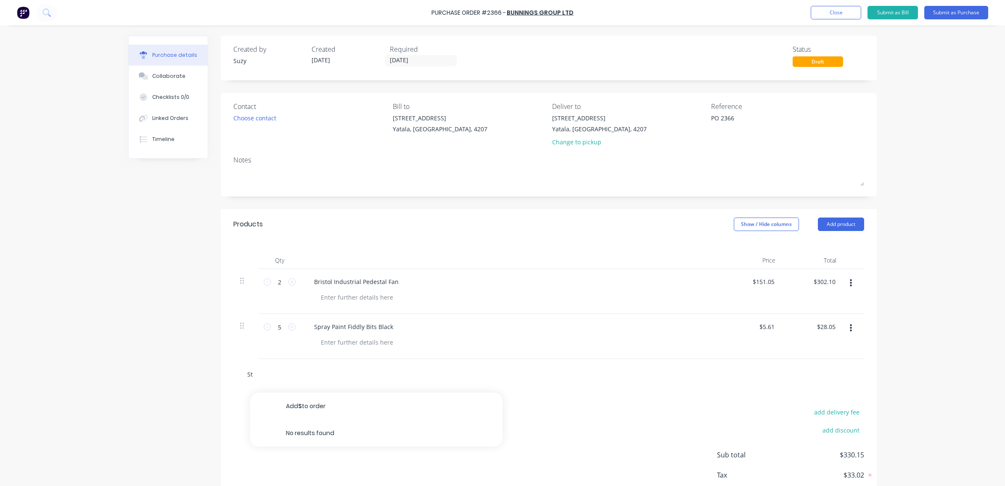
type input "Sta"
type textarea "x"
type input "[PERSON_NAME]"
type textarea "x"
type input "Stanl"
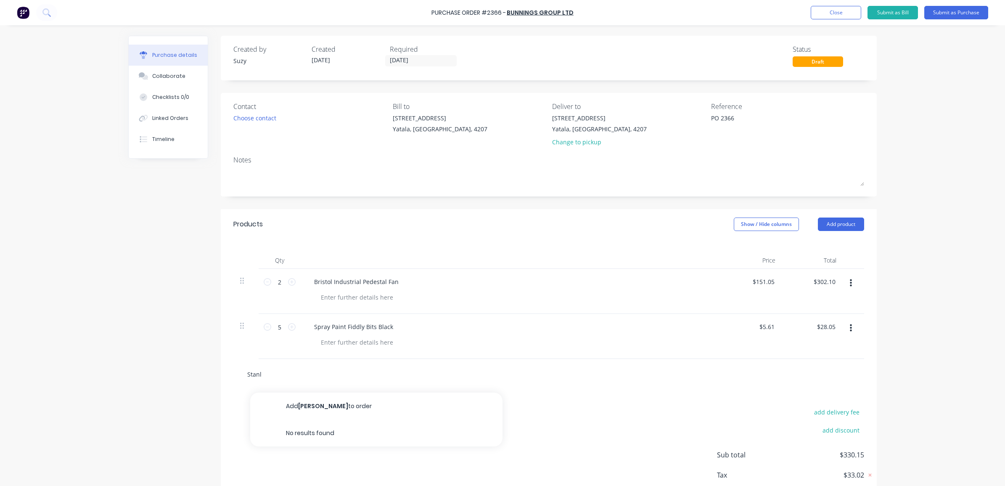
type textarea "x"
type input "Stanle"
type textarea "x"
type input "[PERSON_NAME]"
type textarea "x"
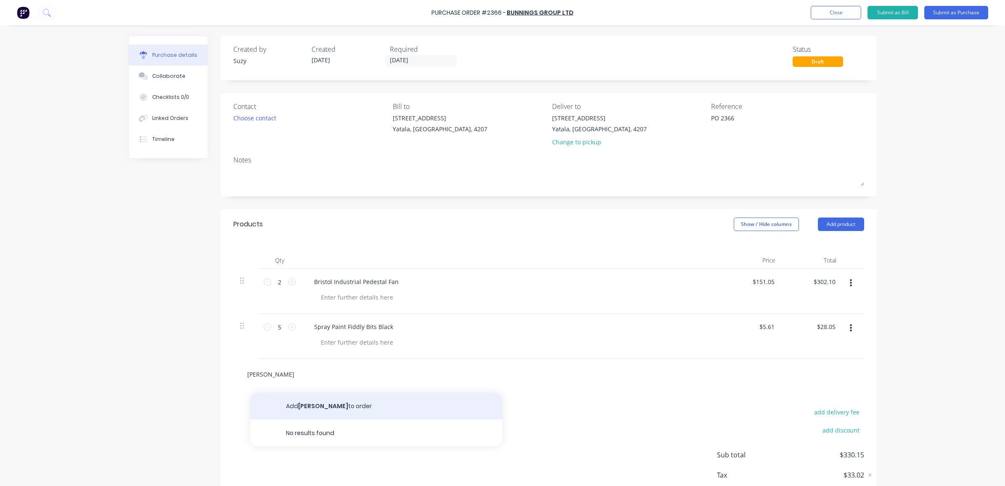
type input "[PERSON_NAME]"
click at [293, 406] on button "Add [PERSON_NAME] to order" at bounding box center [376, 405] width 252 height 27
type textarea "x"
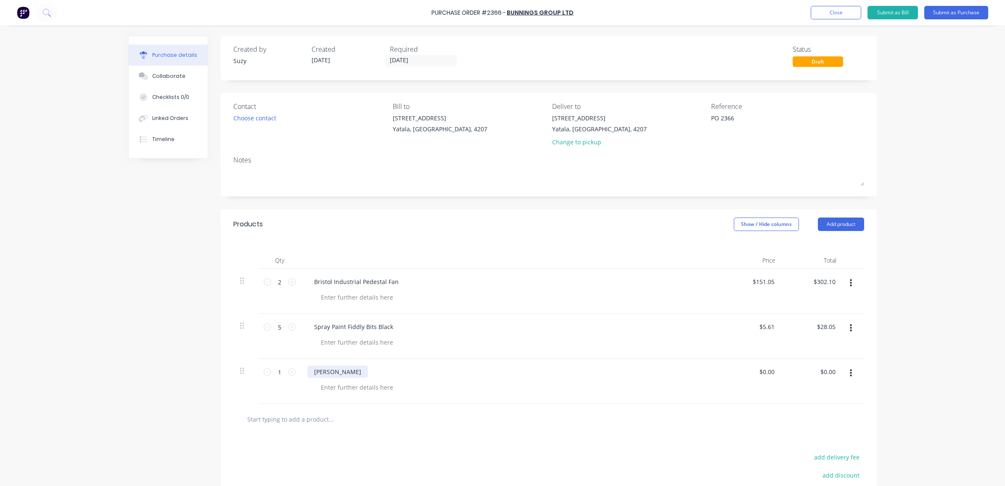
click at [333, 377] on div "[PERSON_NAME]" at bounding box center [337, 371] width 61 height 12
click at [371, 404] on div "Products Show / Hide columns Add product Qty Price Total 2 2 Bristol Industrial…" at bounding box center [549, 391] width 656 height 364
click at [757, 364] on div "$0.00 $0.00" at bounding box center [751, 381] width 61 height 45
drag, startPoint x: 769, startPoint y: 373, endPoint x: 756, endPoint y: 371, distance: 12.7
click at [760, 371] on input "0.00" at bounding box center [768, 371] width 16 height 12
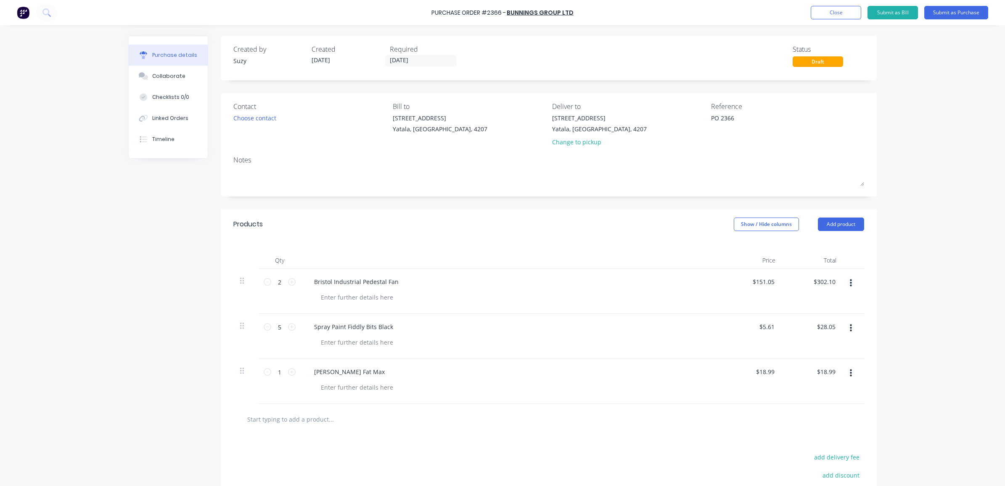
click at [753, 400] on div "$18.99 $18.99" at bounding box center [751, 381] width 61 height 45
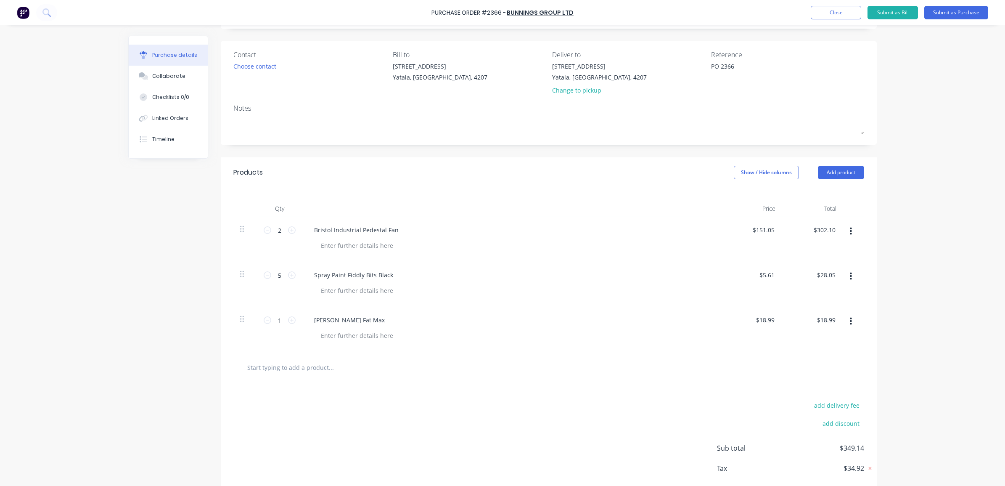
scroll to position [97, 0]
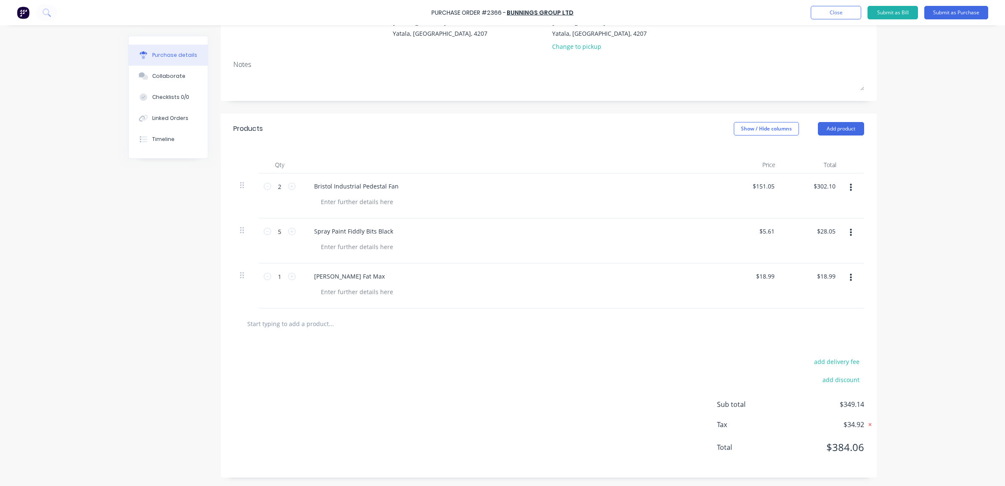
click at [866, 422] on icon at bounding box center [870, 424] width 8 height 8
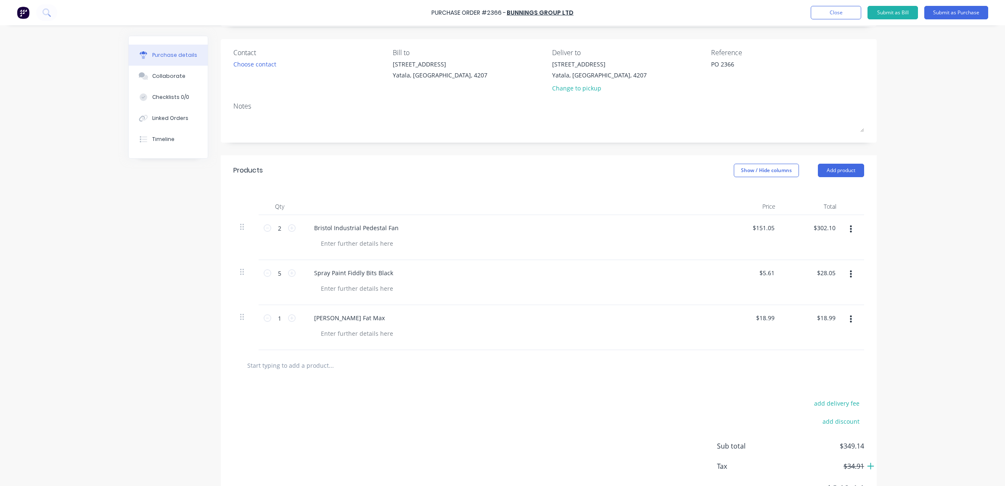
scroll to position [0, 0]
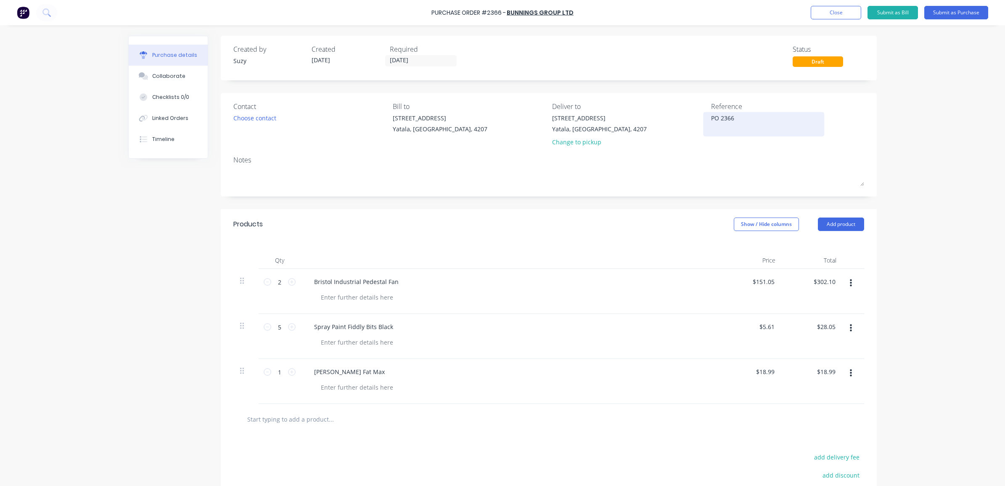
click at [740, 121] on textarea "PO 2366" at bounding box center [763, 123] width 105 height 19
click at [718, 116] on textarea "PO 2366 Job: NA - Stock" at bounding box center [763, 123] width 105 height 19
click at [757, 124] on textarea "PO: 2366 Job: NA - Stock" at bounding box center [763, 123] width 105 height 19
drag, startPoint x: 740, startPoint y: 139, endPoint x: 705, endPoint y: 116, distance: 41.8
click at [711, 116] on div "PO: 2366 Job: NA - Stock CC: 230" at bounding box center [763, 128] width 105 height 29
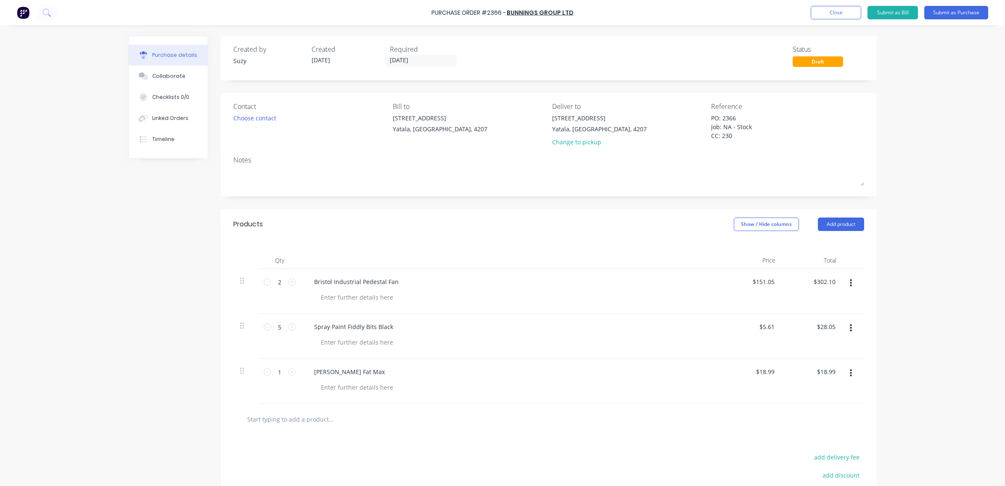
drag, startPoint x: 745, startPoint y: 137, endPoint x: 698, endPoint y: 113, distance: 52.7
click at [698, 113] on div "Contact Choose contact [PERSON_NAME] to [STREET_ADDRESS] Deliver to [STREET_ADD…" at bounding box center [548, 125] width 631 height 49
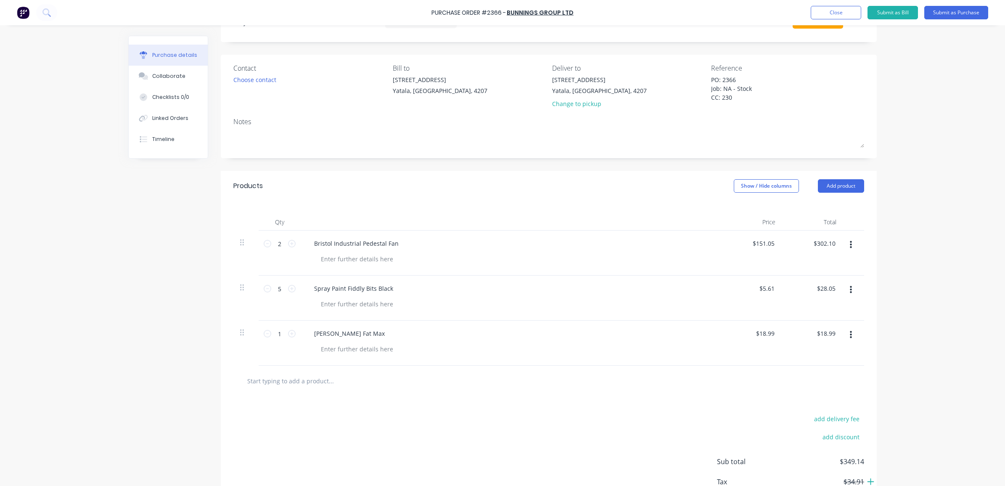
scroll to position [97, 0]
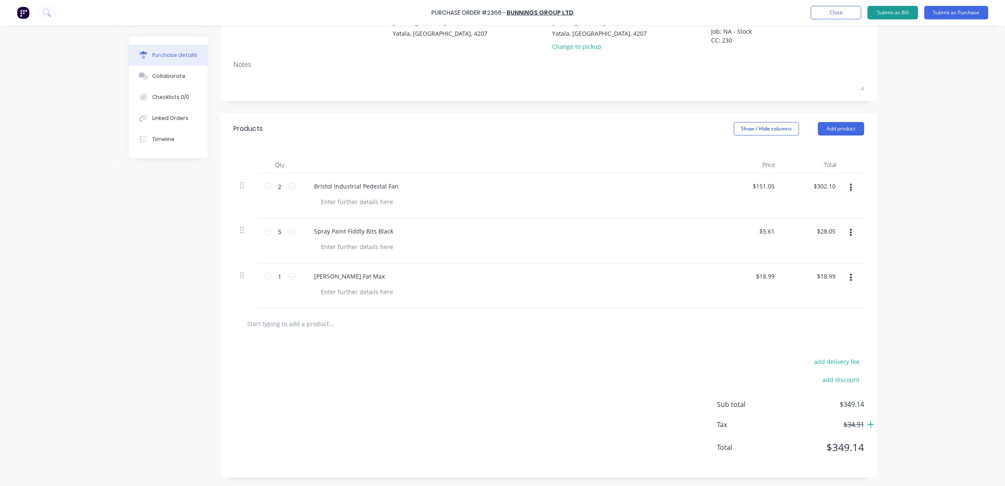
click at [894, 11] on button "Submit as Bill" at bounding box center [892, 12] width 50 height 13
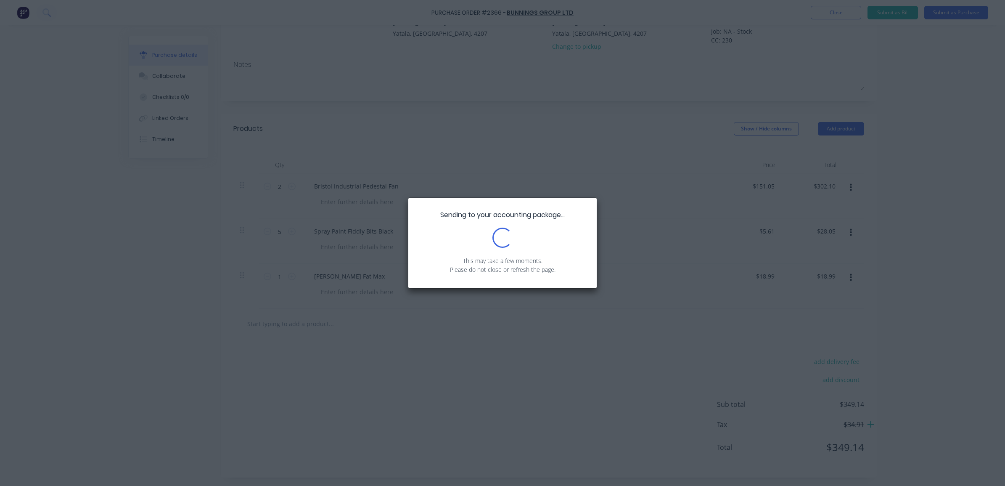
scroll to position [0, 0]
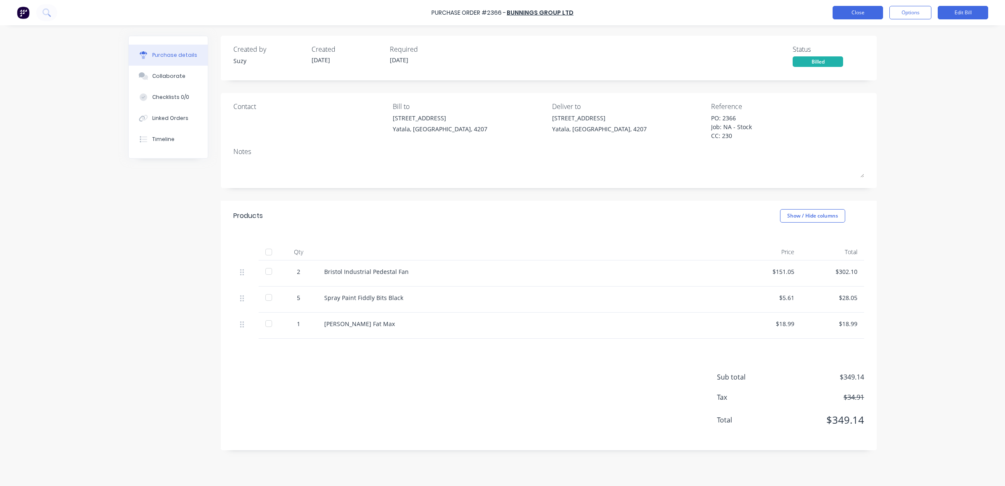
click at [845, 17] on button "Close" at bounding box center [857, 12] width 50 height 13
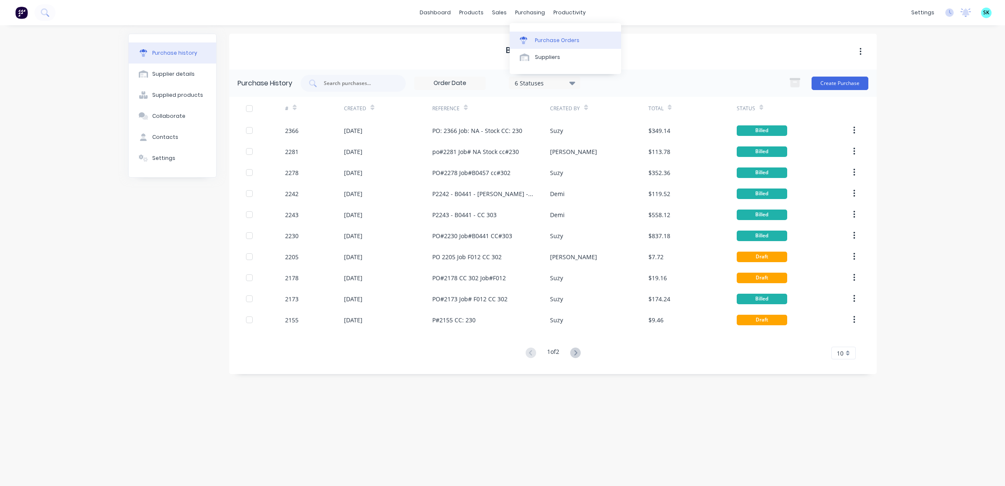
click at [539, 41] on div "Purchase Orders" at bounding box center [557, 41] width 45 height 8
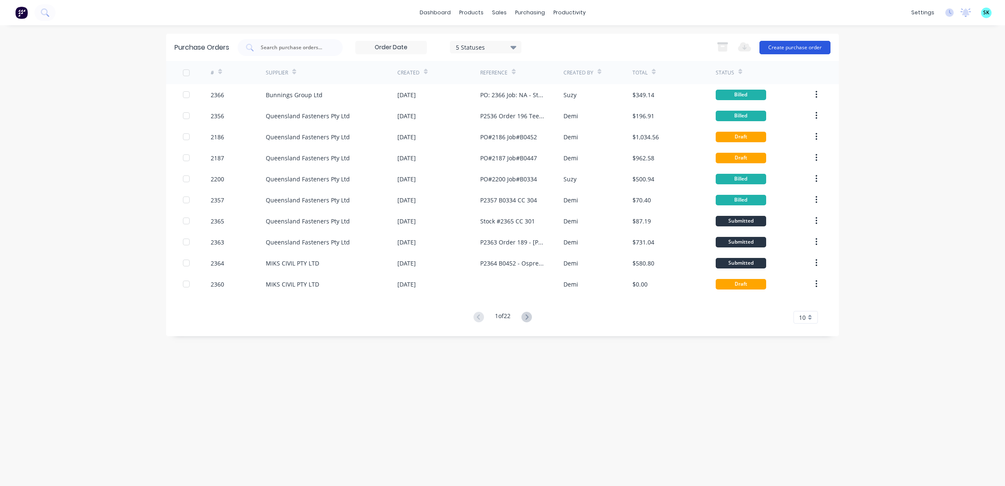
click at [803, 45] on button "Create purchase order" at bounding box center [794, 47] width 71 height 13
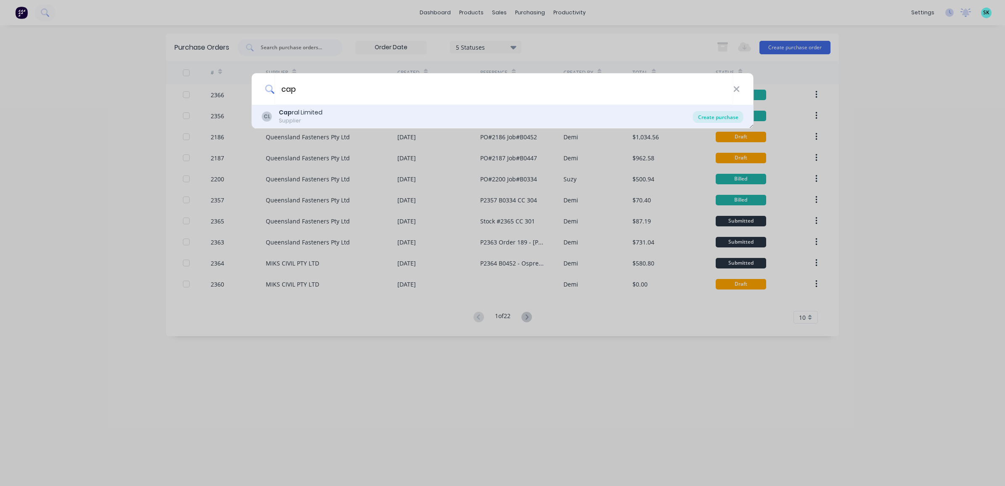
click at [723, 115] on div "Create purchase" at bounding box center [718, 117] width 50 height 12
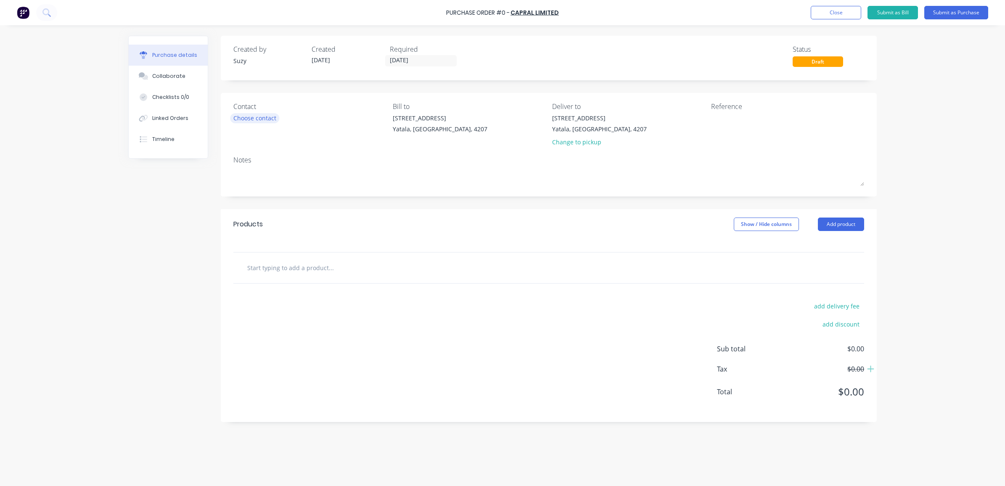
click at [264, 120] on div "Choose contact" at bounding box center [254, 118] width 43 height 9
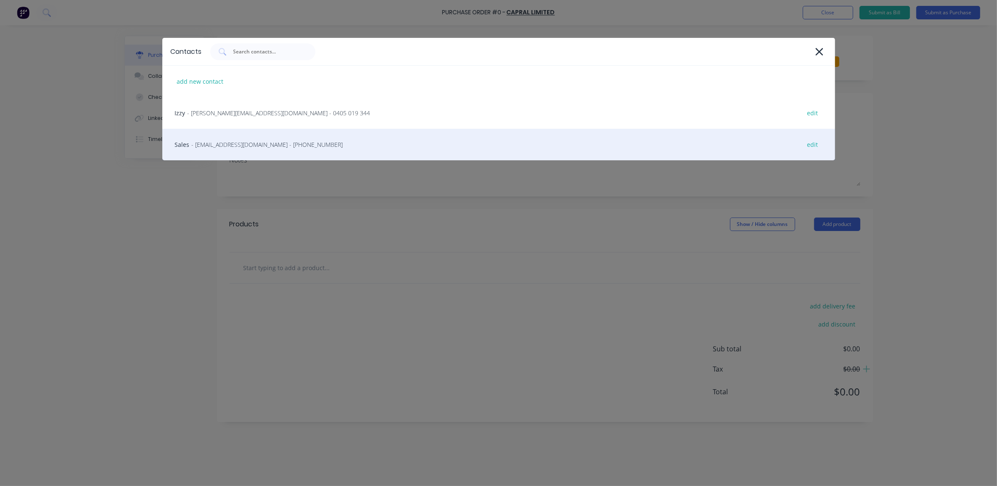
click at [269, 146] on span "- [EMAIL_ADDRESS][DOMAIN_NAME] - [PHONE_NUMBER]" at bounding box center [267, 144] width 151 height 9
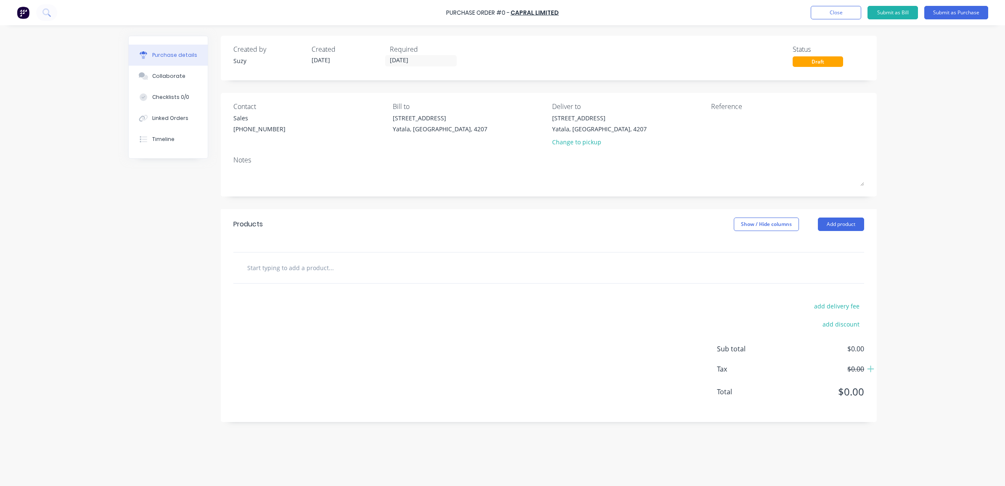
click at [343, 267] on input "text" at bounding box center [331, 267] width 168 height 17
paste input "976590 EP12033 6063 T5 6.5m Mill Finish SQUARE HOLLOW 50X3(R1=6)(R2=3"
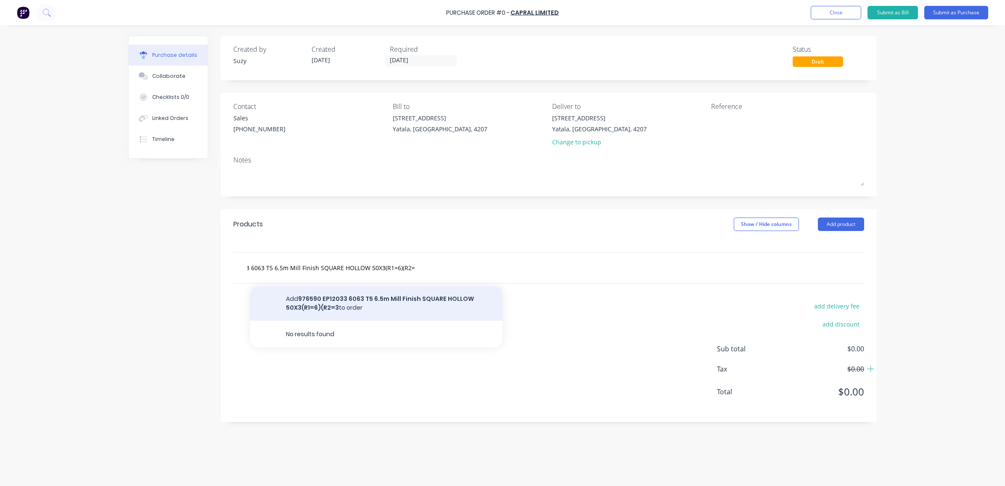
click at [411, 301] on button "Add 976590 EP12033 6063 T5 6.5m Mill Finish SQUARE HOLLOW 50X3(R1=6)(R2=3 to or…" at bounding box center [376, 303] width 252 height 34
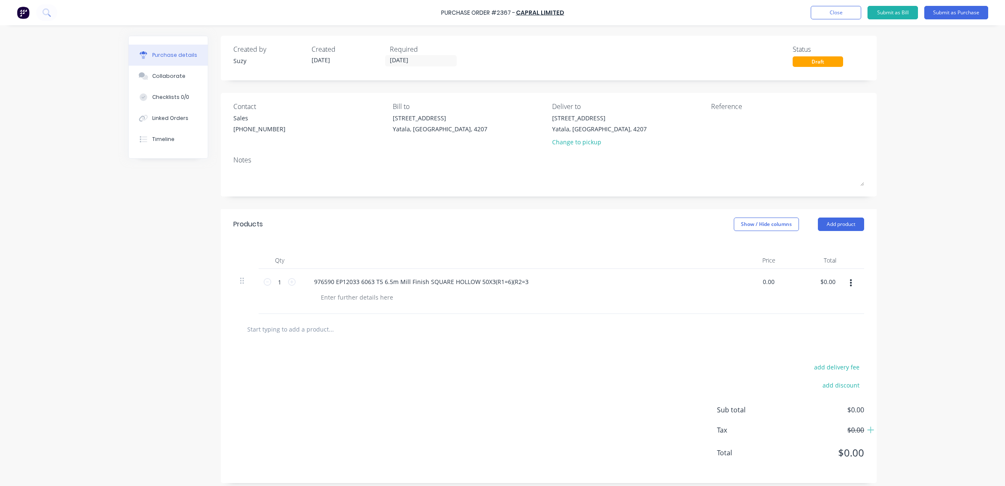
drag, startPoint x: 770, startPoint y: 278, endPoint x: 753, endPoint y: 278, distance: 17.2
click at [753, 278] on div "0.00 0.00" at bounding box center [751, 291] width 61 height 45
click at [713, 337] on div at bounding box center [548, 328] width 617 height 17
click at [275, 285] on input "1" at bounding box center [279, 281] width 17 height 13
click at [291, 354] on div "add delivery fee add discount Sub total $236.61 Tax $23.66 Total $260.27" at bounding box center [549, 413] width 656 height 138
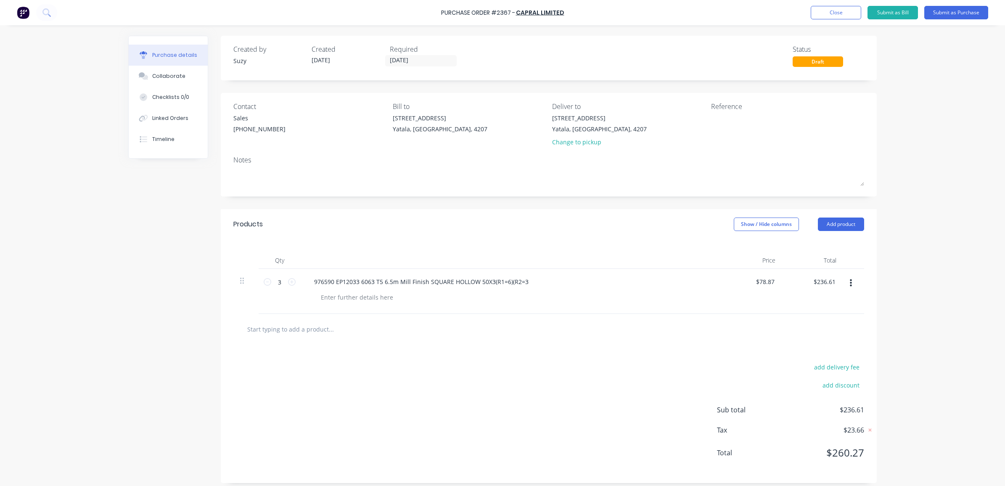
drag, startPoint x: 286, startPoint y: 326, endPoint x: 288, endPoint y: 332, distance: 6.3
click at [288, 332] on input "text" at bounding box center [331, 328] width 168 height 17
paste input "850051 EQ6823 (ME50344) 6060 T5 6.5m MF RHS 65X16X1.2(R1=3)"
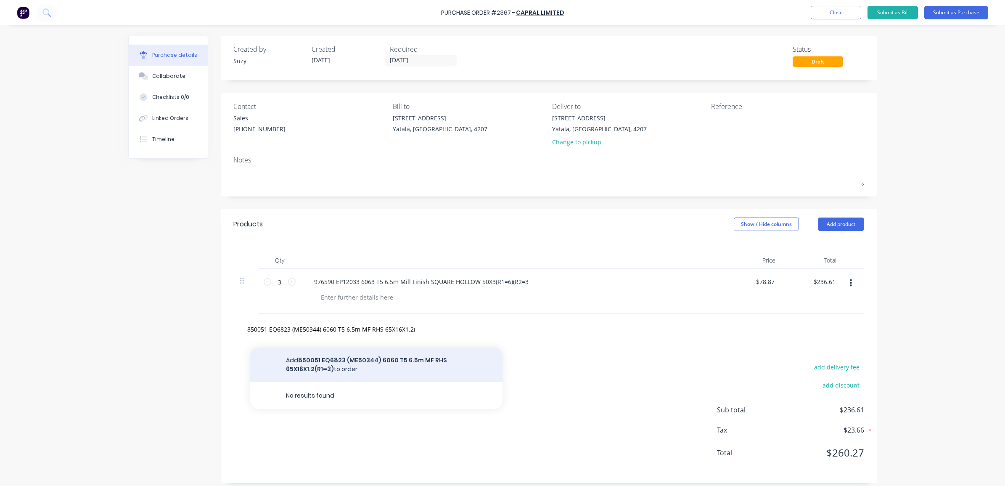
click at [371, 357] on button "Add 850051 EQ6823 (ME50344) 6060 T5 6.5m MF RHS 65X16X1.2(R1=3) to order" at bounding box center [376, 364] width 252 height 34
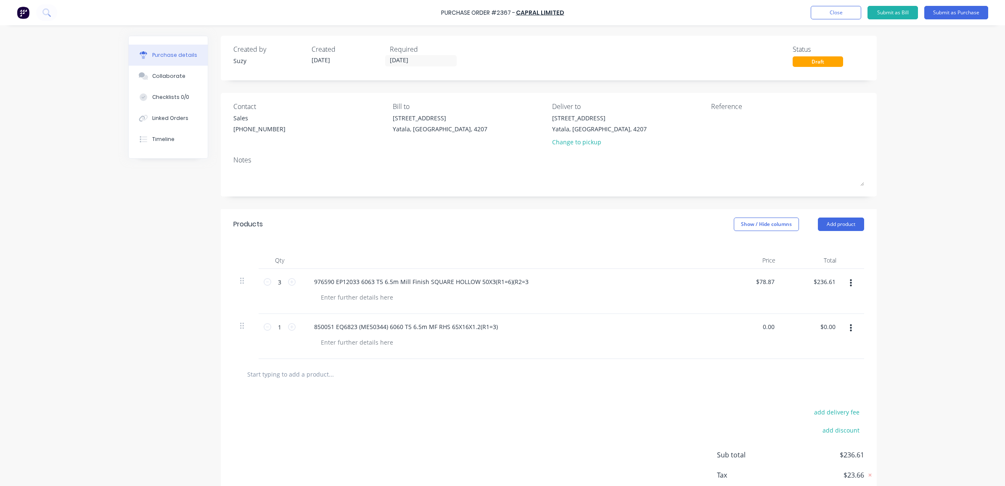
drag, startPoint x: 772, startPoint y: 327, endPoint x: 743, endPoint y: 325, distance: 28.7
click at [747, 325] on div "0.00 0.00" at bounding box center [751, 336] width 61 height 45
click at [288, 330] on icon at bounding box center [292, 327] width 8 height 8
click at [280, 328] on input "2" at bounding box center [279, 326] width 17 height 13
click at [295, 371] on input "text" at bounding box center [331, 373] width 168 height 17
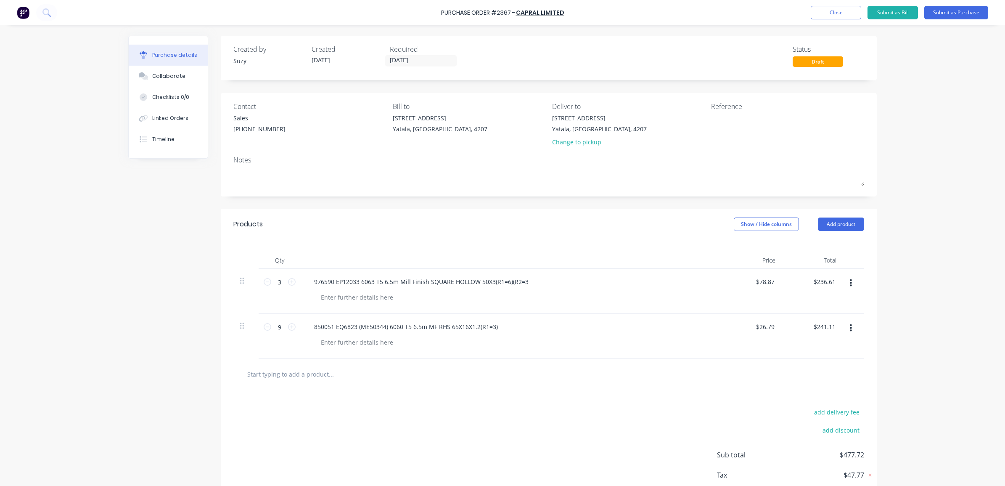
click at [291, 375] on input "text" at bounding box center [331, 373] width 168 height 17
paste input "811130 EL1812 (AL12336) 6060 T5 6.5m MF CHANNEL 20X20X1.6"
click at [328, 409] on div "add delivery fee add discount Sub total $477.72 Tax $47.77 Total $525.49" at bounding box center [549, 458] width 656 height 138
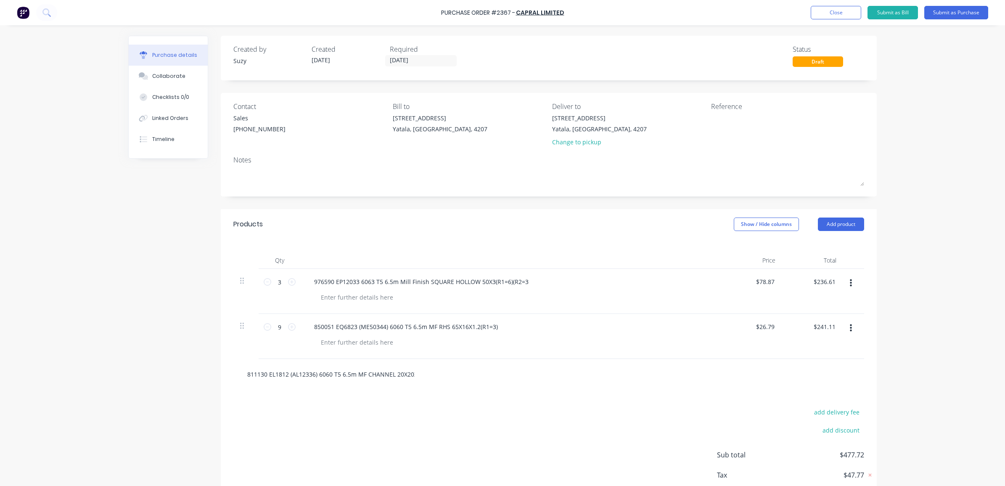
click at [318, 371] on input "811130 EL1812 (AL12336) 6060 T5 6.5m MF CHANNEL 20X20X1.6" at bounding box center [331, 373] width 168 height 17
click at [328, 412] on button "Add 811130 EL1812 (AL12336) 6060 T5 6.5m MF CHANNEL 20X20X1.6 to order" at bounding box center [376, 409] width 252 height 34
drag, startPoint x: 770, startPoint y: 373, endPoint x: 750, endPoint y: 371, distance: 20.7
click at [750, 371] on div "0.00 0.00" at bounding box center [751, 381] width 61 height 45
click at [713, 408] on div at bounding box center [548, 419] width 631 height 31
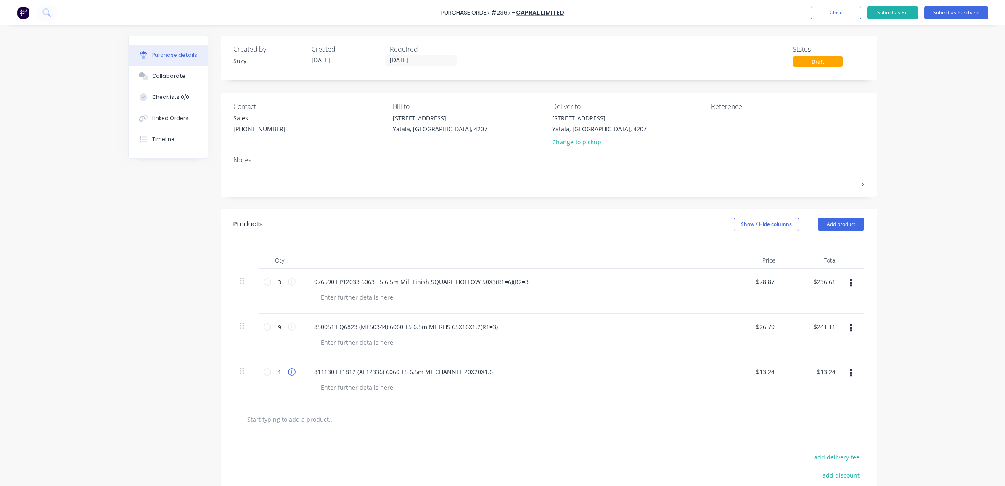
click at [288, 373] on icon at bounding box center [292, 372] width 8 height 8
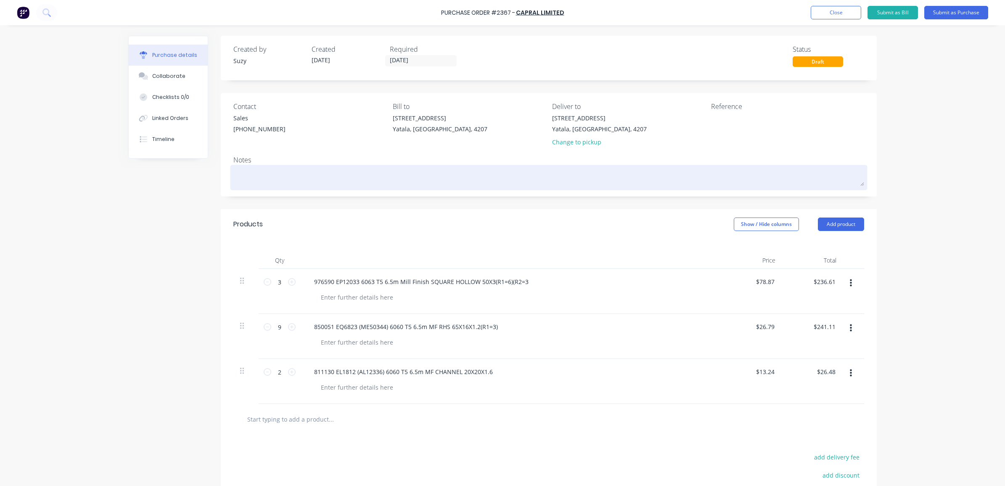
click at [290, 171] on textarea at bounding box center [548, 176] width 631 height 19
paste textarea "Quotation Number : 21114726"
click at [375, 169] on textarea "As Per Quotation Number : 21114726" at bounding box center [548, 176] width 631 height 19
click at [396, 177] on textarea "As Per Quotation Number: 21114726" at bounding box center [548, 176] width 631 height 19
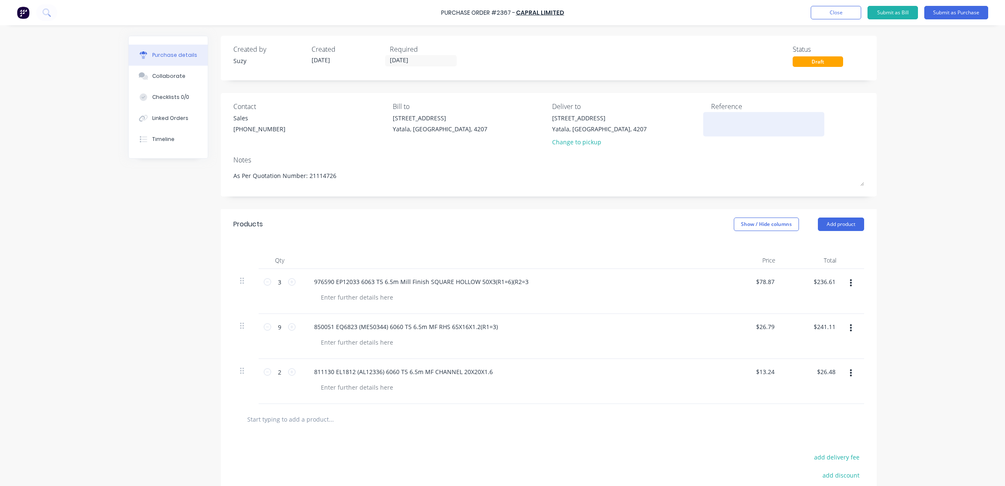
click at [726, 124] on textarea at bounding box center [763, 123] width 105 height 19
click at [726, 124] on textarea "PO: 2367 Job: CC: 302" at bounding box center [763, 127] width 105 height 26
